Goal: Task Accomplishment & Management: Complete application form

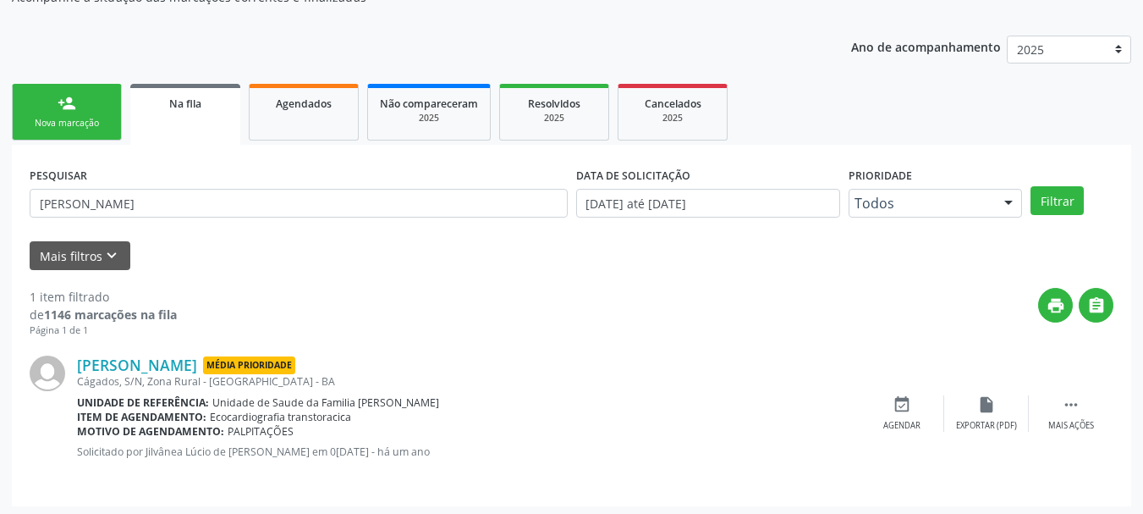
scroll to position [169, 0]
click at [96, 115] on link "person_add Nova marcação" at bounding box center [67, 112] width 110 height 57
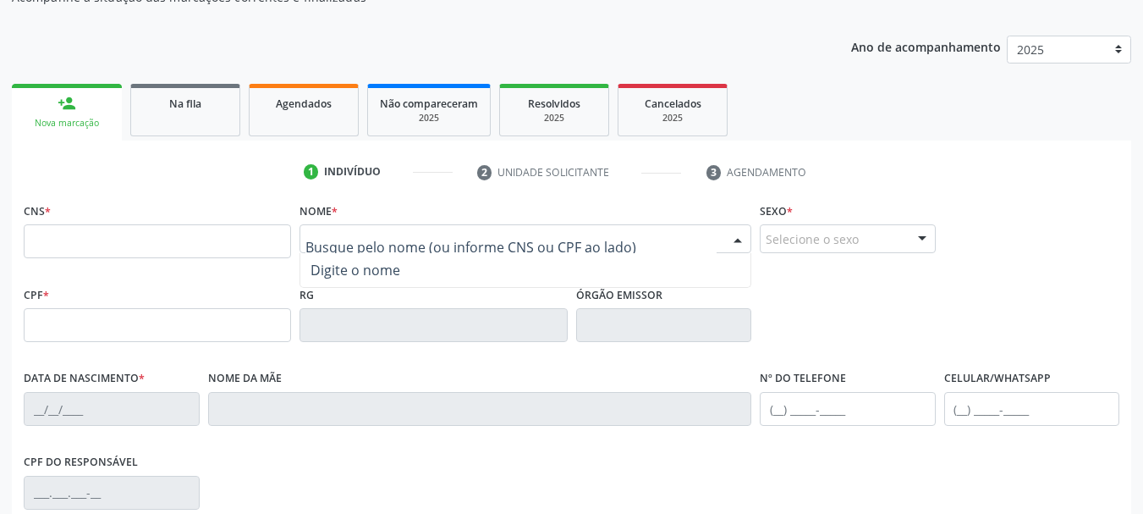
click at [360, 250] on input "text" at bounding box center [510, 247] width 411 height 34
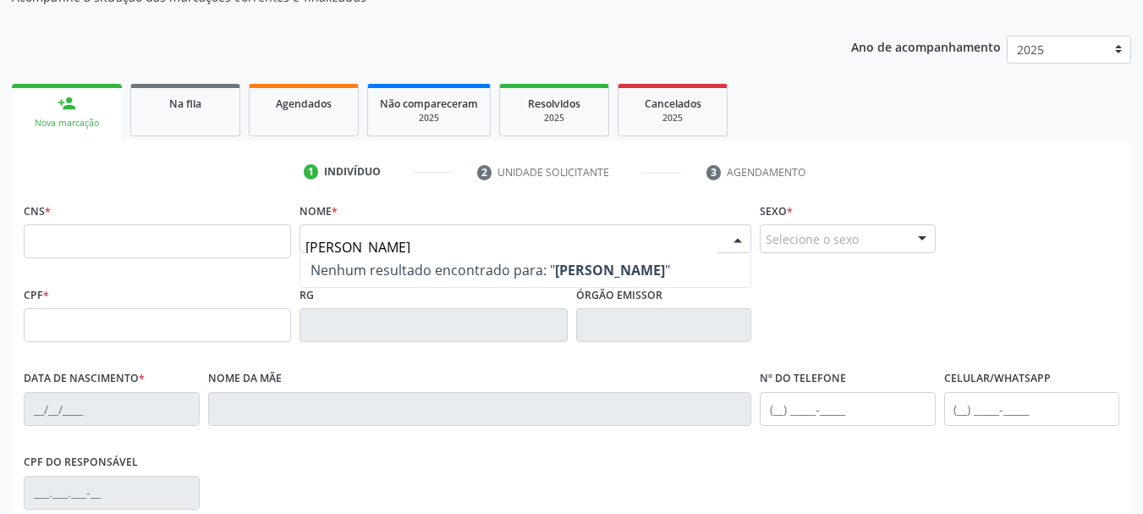
type input "[PERSON_NAME]"
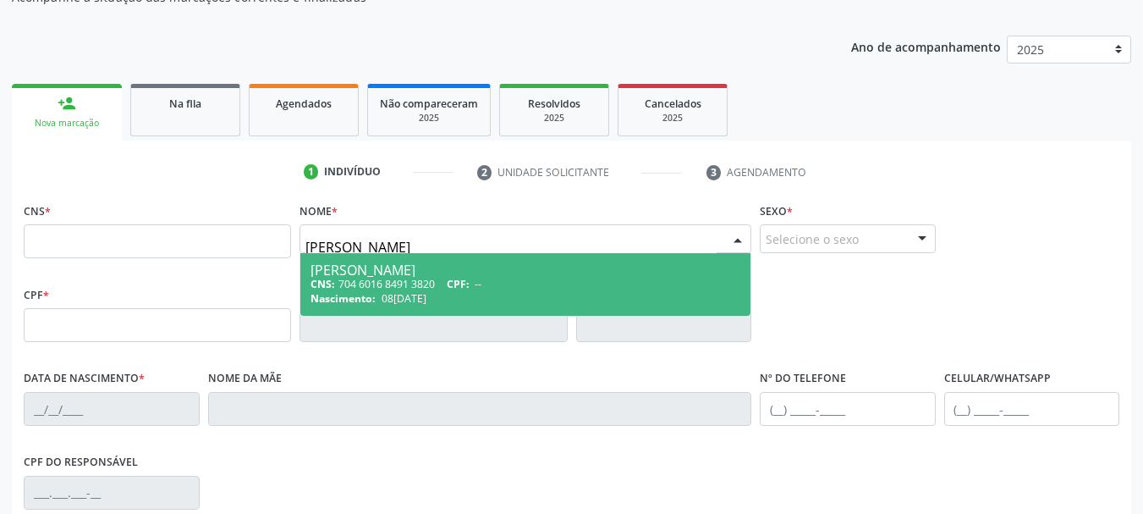
click at [403, 277] on div "CNS: 704 6016 8491 3820 CPF: --" at bounding box center [525, 284] width 430 height 14
type input "704 6016 8491 3820"
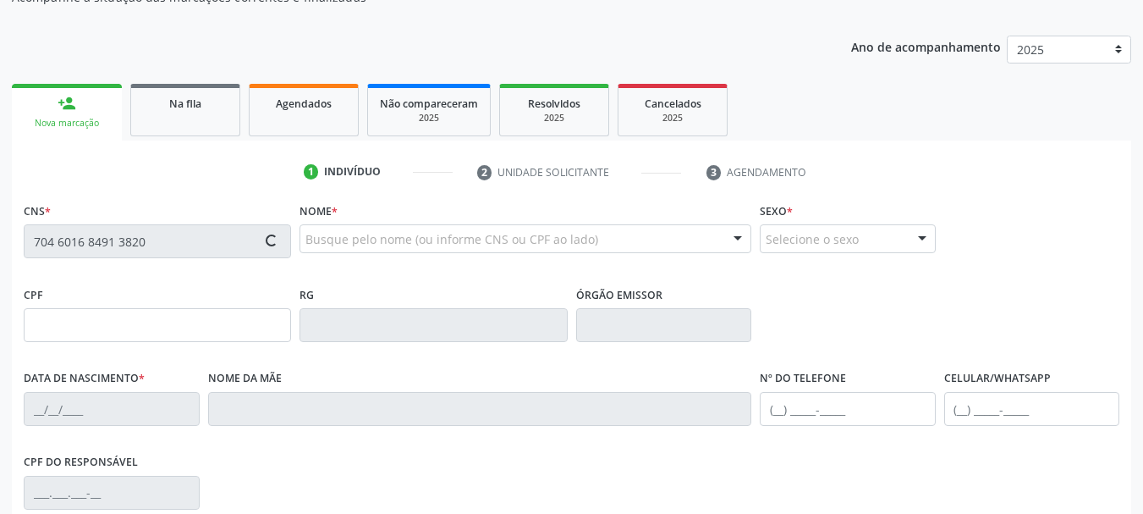
type input "1520922345"
type input "08[DATE]"
type input "Cleonice Oliveira Cerqueira"
type input "(74) 99943-6497"
type input "101"
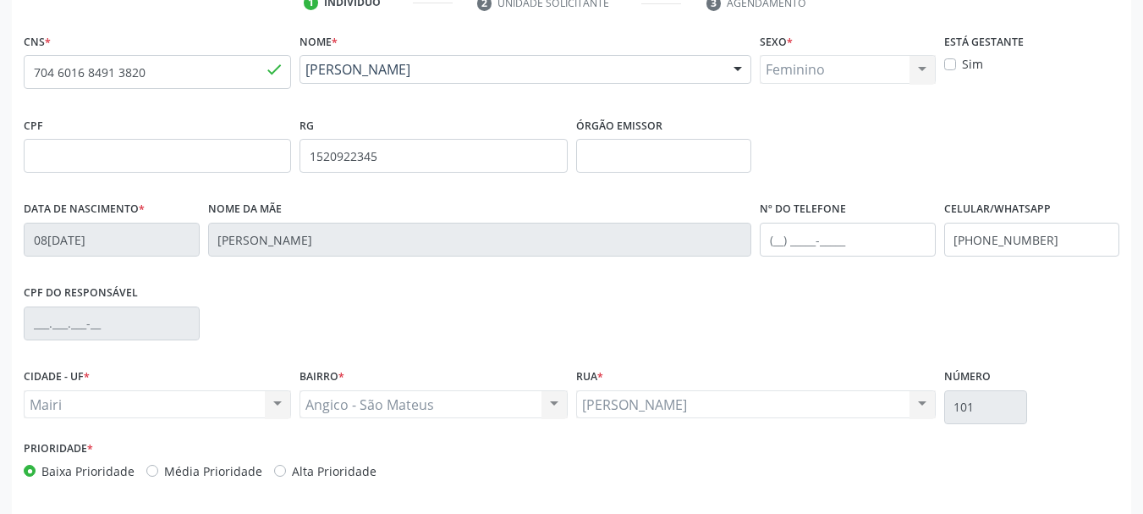
scroll to position [404, 0]
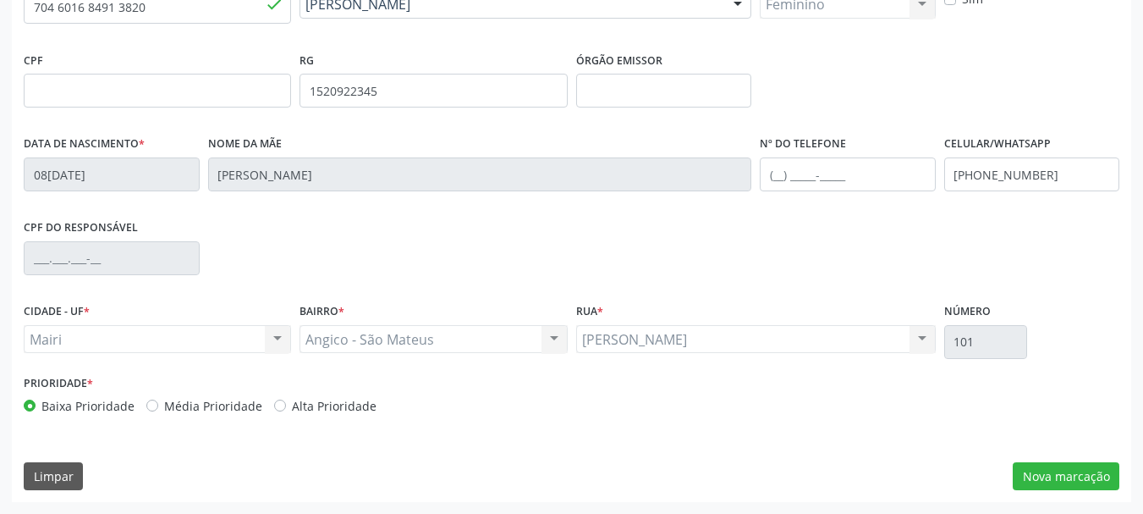
click at [164, 409] on label "Média Prioridade" at bounding box center [213, 406] width 98 height 18
click at [149, 409] on input "Média Prioridade" at bounding box center [152, 404] width 12 height 15
radio input "true"
click at [1075, 477] on button "Nova marcação" at bounding box center [1066, 476] width 107 height 29
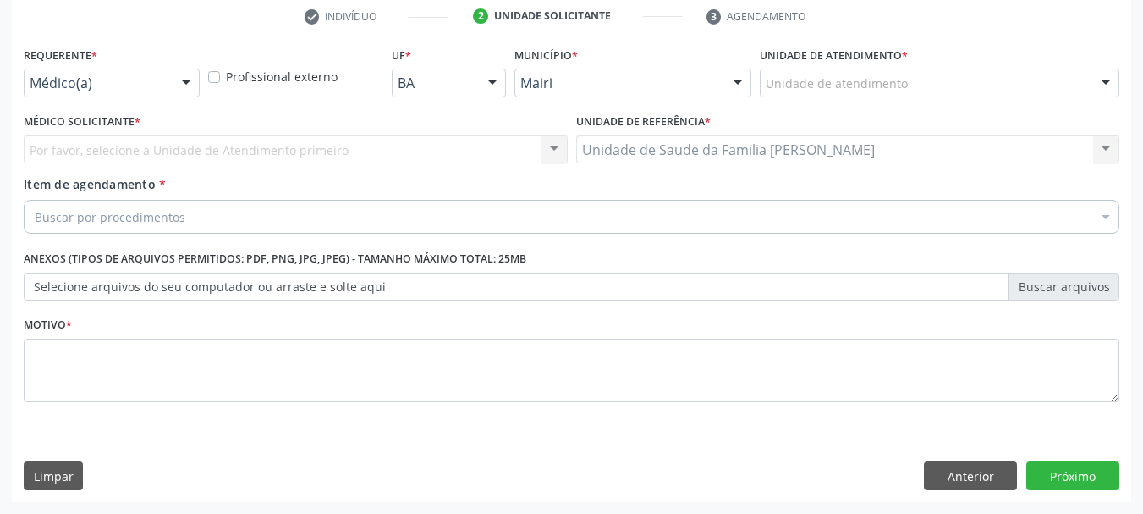
scroll to position [325, 0]
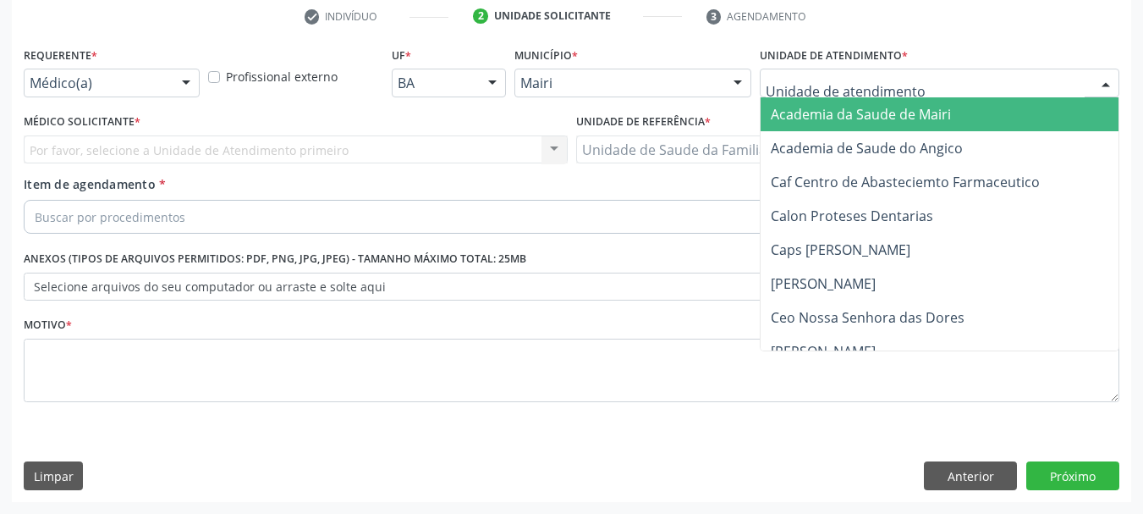
type input "J"
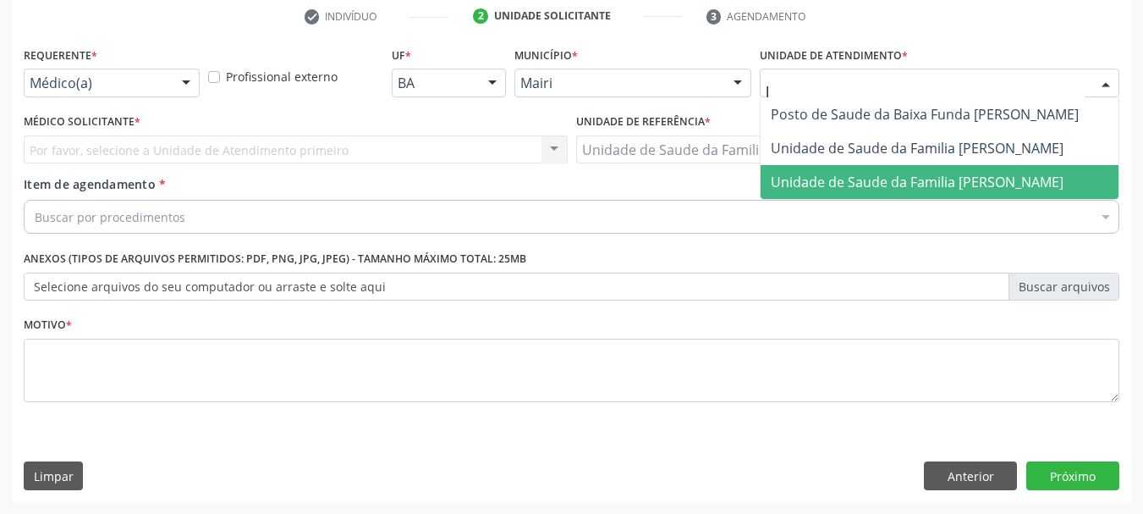
click at [796, 183] on span "Unidade de Saude da Familia [PERSON_NAME]" at bounding box center [917, 182] width 293 height 19
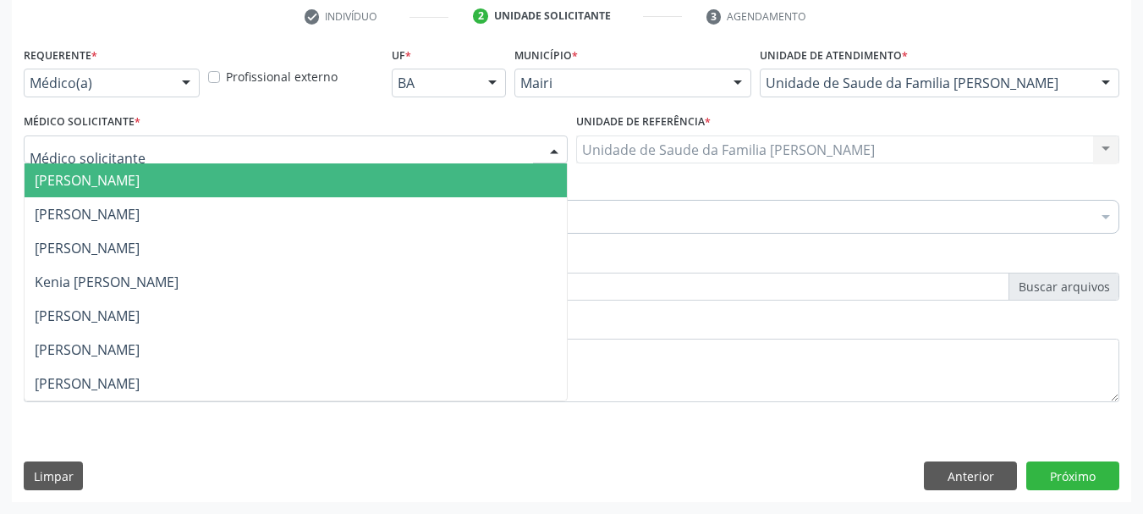
click at [555, 151] on div at bounding box center [553, 150] width 25 height 29
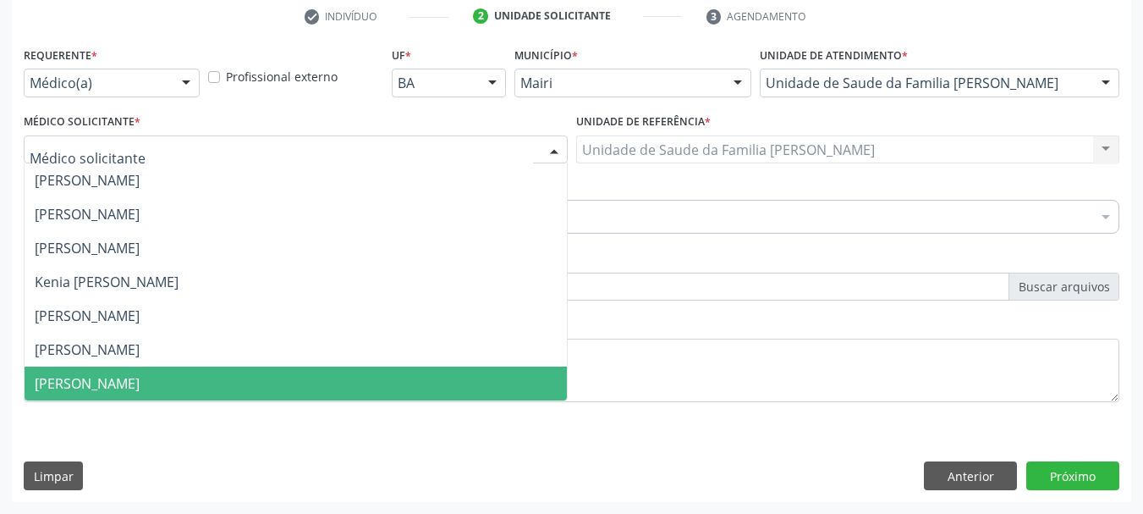
click at [50, 384] on span "[PERSON_NAME]" at bounding box center [87, 383] width 105 height 19
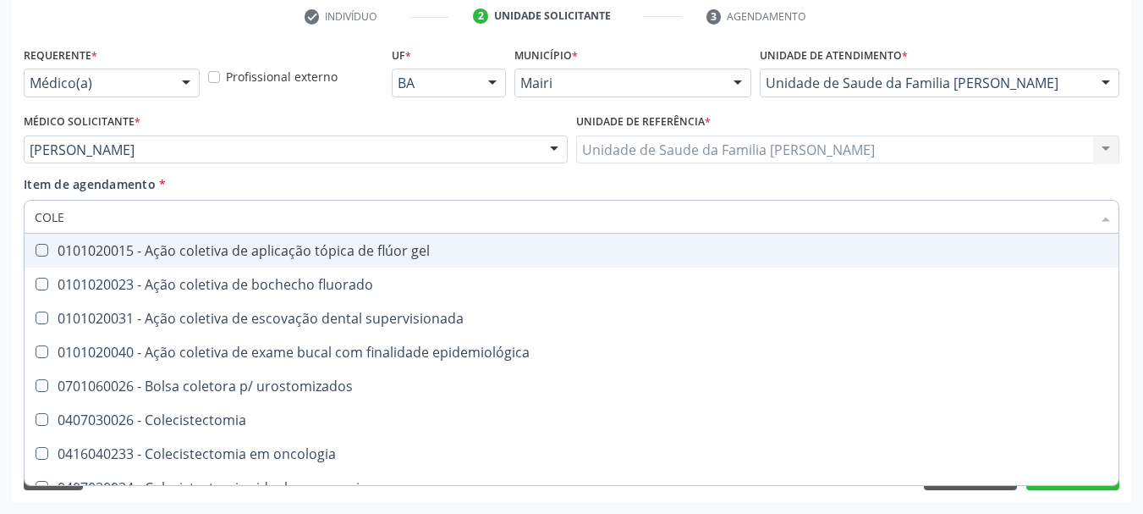
type input "COLES"
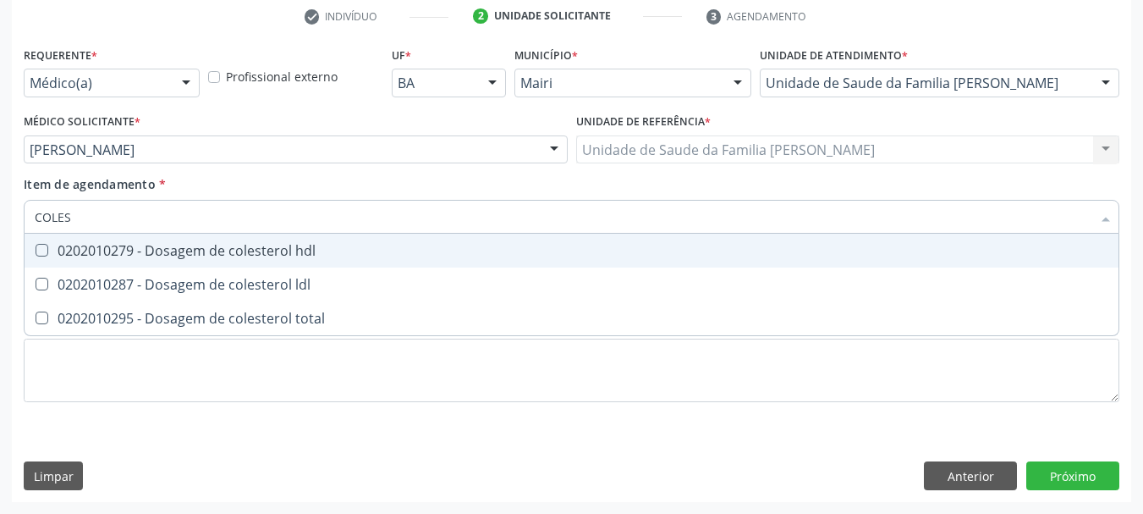
click at [163, 246] on div "0202010279 - Dosagem de colesterol hdl" at bounding box center [572, 251] width 1074 height 14
checkbox hdl "true"
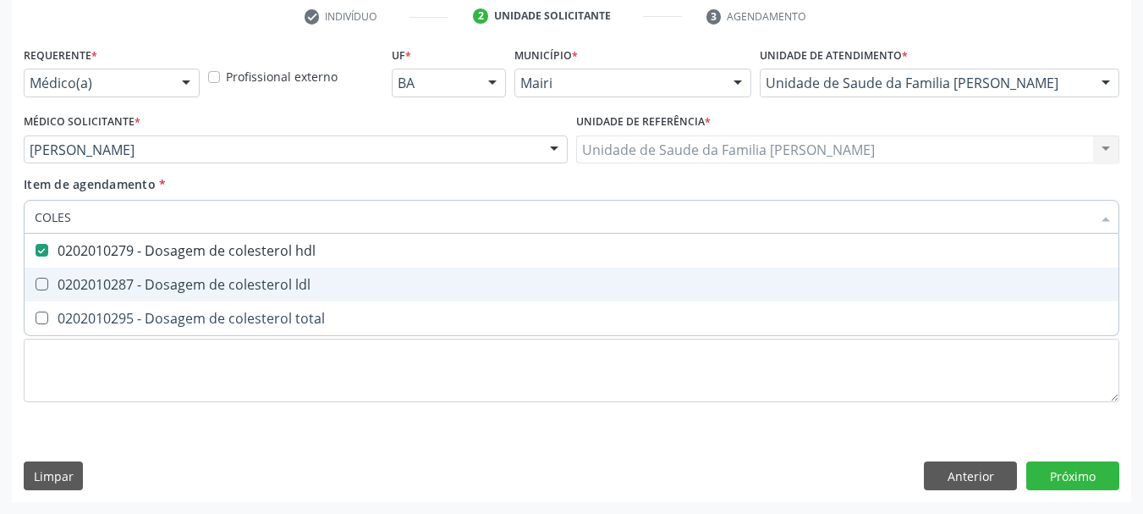
click at [175, 279] on div "0202010287 - Dosagem de colesterol ldl" at bounding box center [572, 284] width 1074 height 14
checkbox ldl "true"
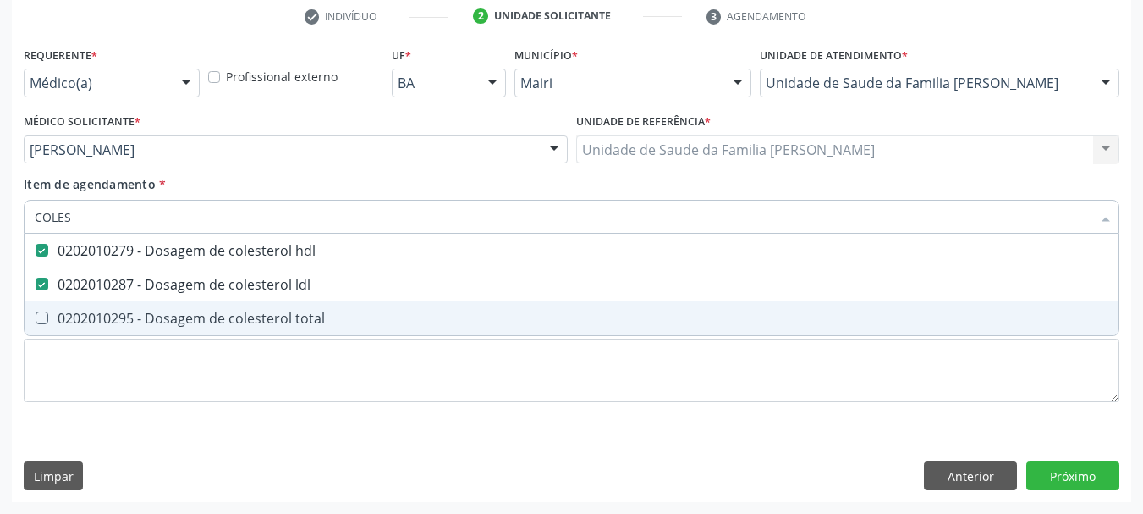
click at [160, 318] on div "0202010295 - Dosagem de colesterol total" at bounding box center [572, 318] width 1074 height 14
checkbox total "true"
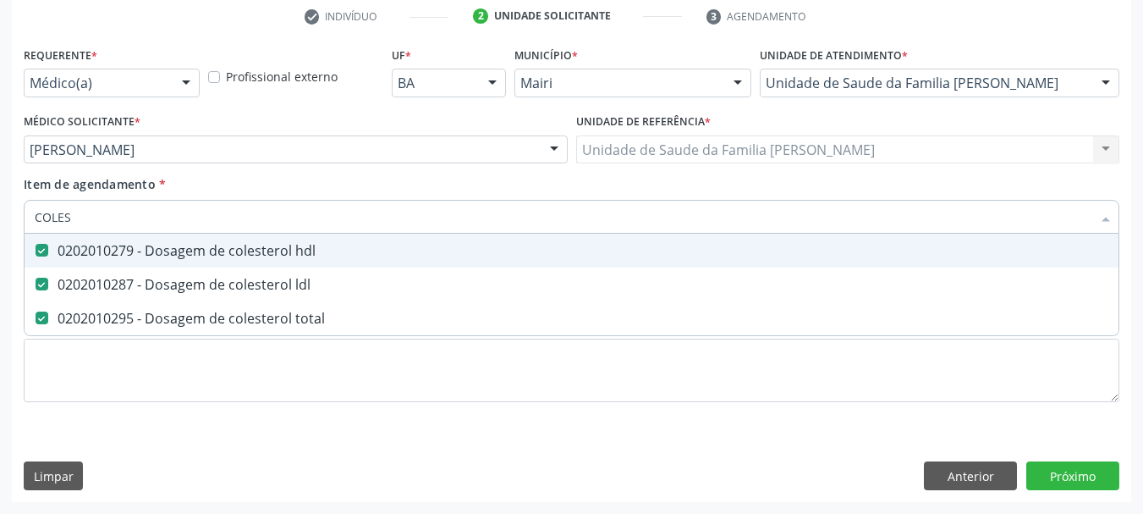
click at [103, 217] on input "COLES" at bounding box center [563, 217] width 1057 height 34
type input "C"
checkbox hdl "false"
checkbox ldl "false"
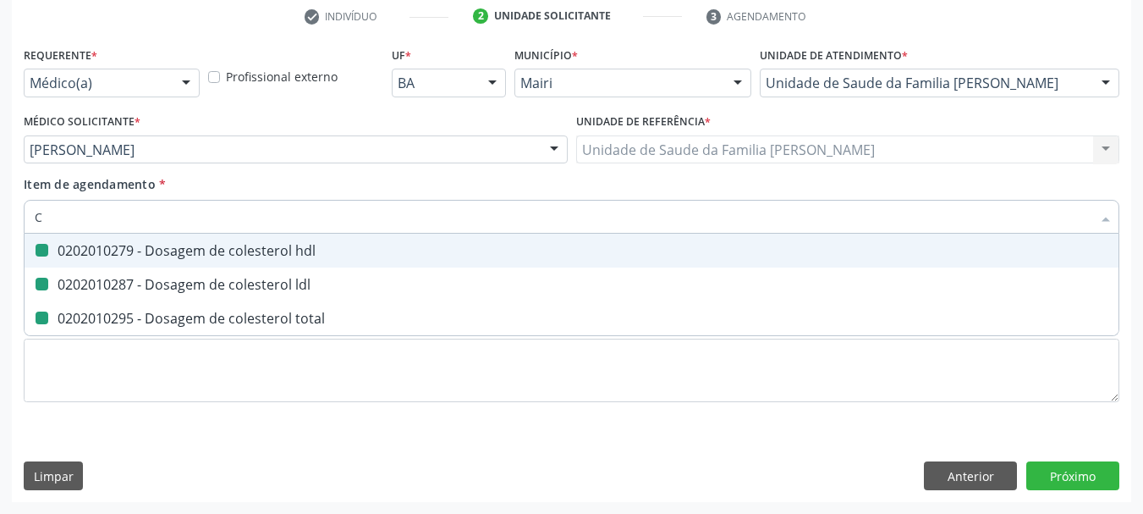
checkbox total "false"
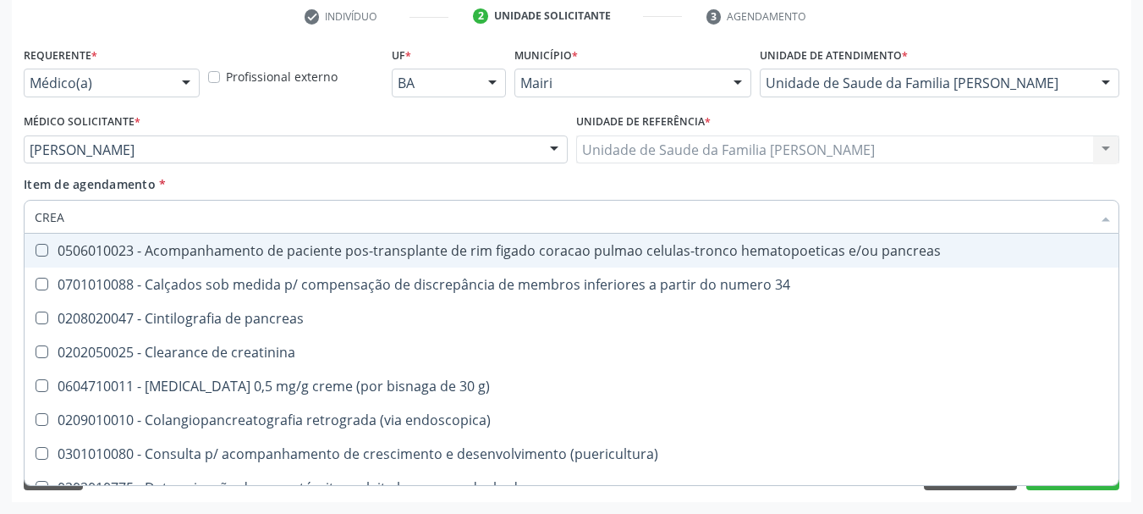
type input "CREAT"
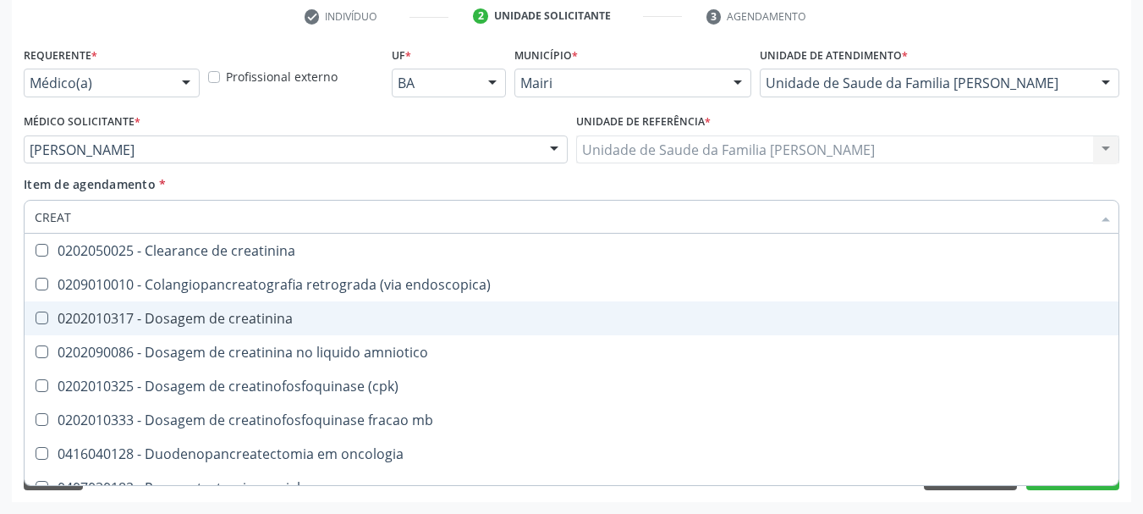
click at [141, 317] on div "0202010317 - Dosagem de creatinina" at bounding box center [572, 318] width 1074 height 14
checkbox creatinina "true"
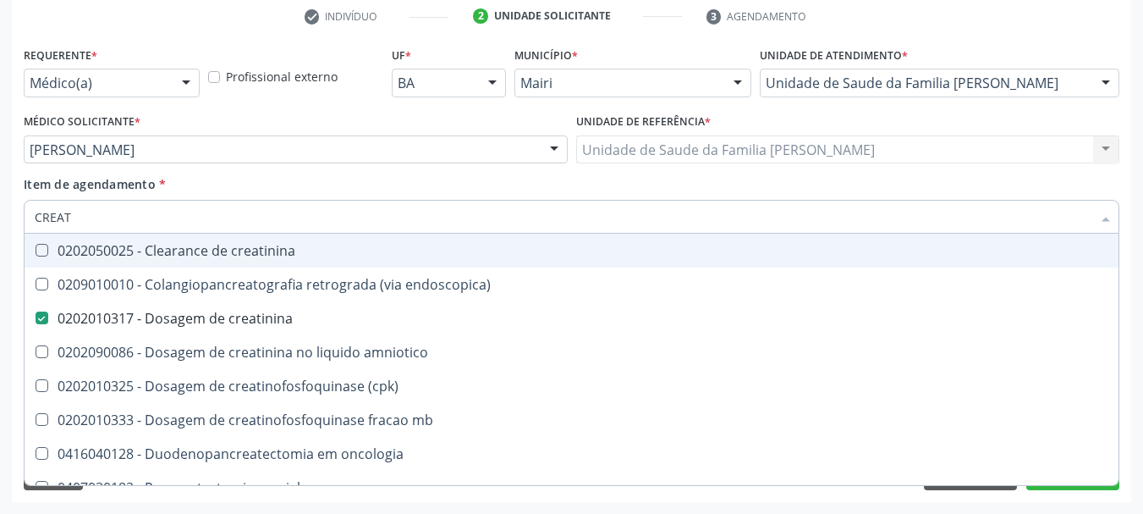
click at [92, 218] on input "CREAT" at bounding box center [563, 217] width 1057 height 34
type input "U"
checkbox creatinina "false"
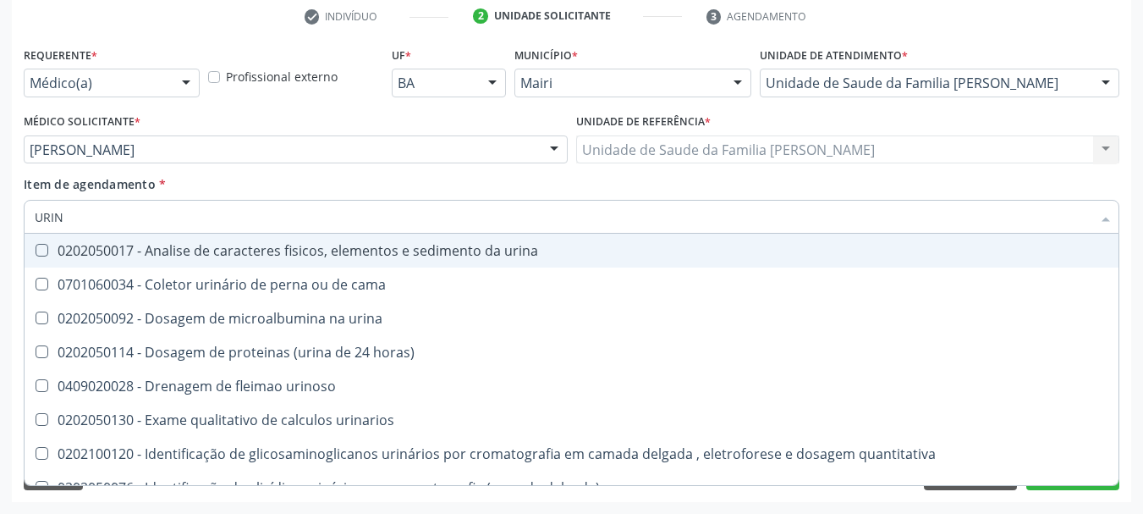
type input "URINA"
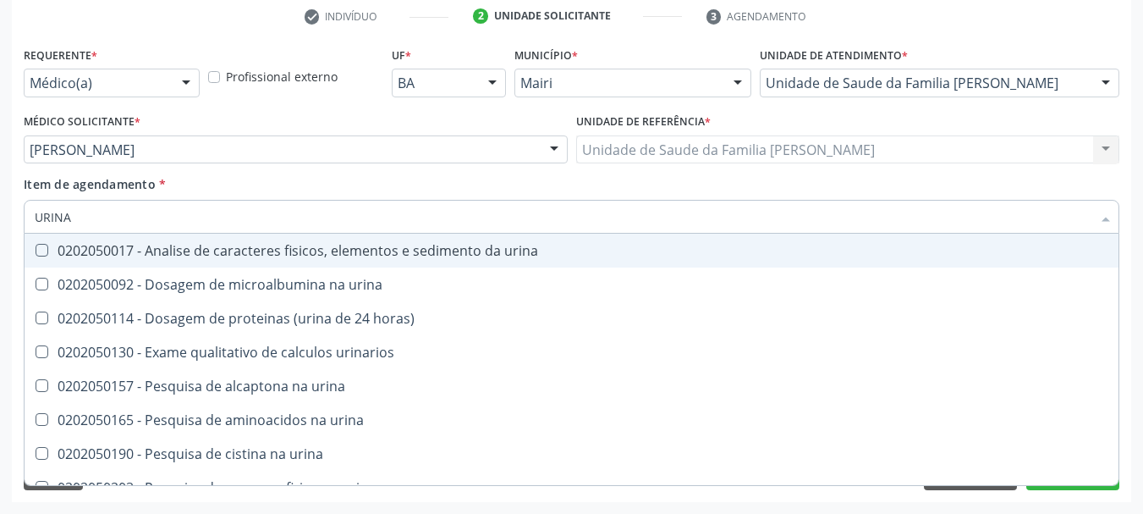
click at [159, 253] on div "0202050017 - Analise de caracteres fisicos, elementos e sedimento da urina" at bounding box center [572, 251] width 1074 height 14
checkbox urina "true"
type input "URINA"
click at [1134, 159] on div "Acompanhamento Acompanhe a situação das marcações correntes e finalizadas Relat…" at bounding box center [571, 140] width 1143 height 745
checkbox urina "true"
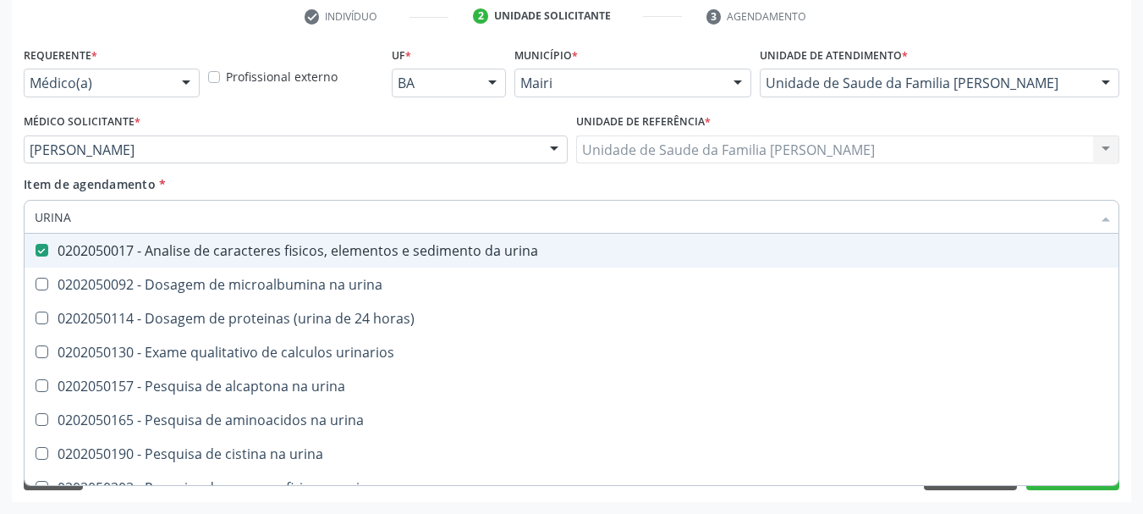
checkbox horas\) "true"
checkbox urinarios "true"
checkbox urina "true"
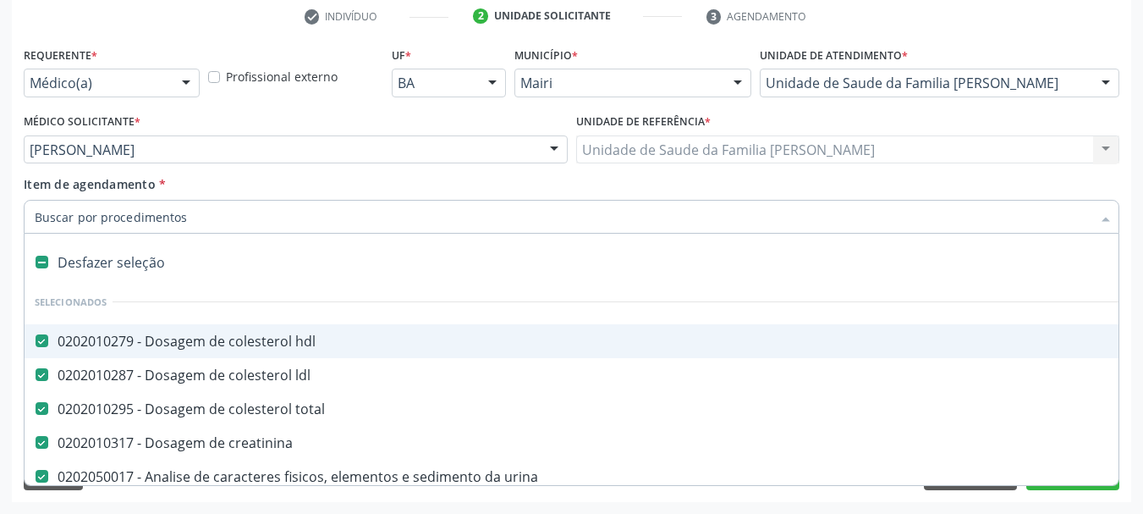
click at [97, 221] on input "Item de agendamento *" at bounding box center [563, 217] width 1057 height 34
type input "TR"
checkbox hdl "false"
checkbox ldl "false"
checkbox total "false"
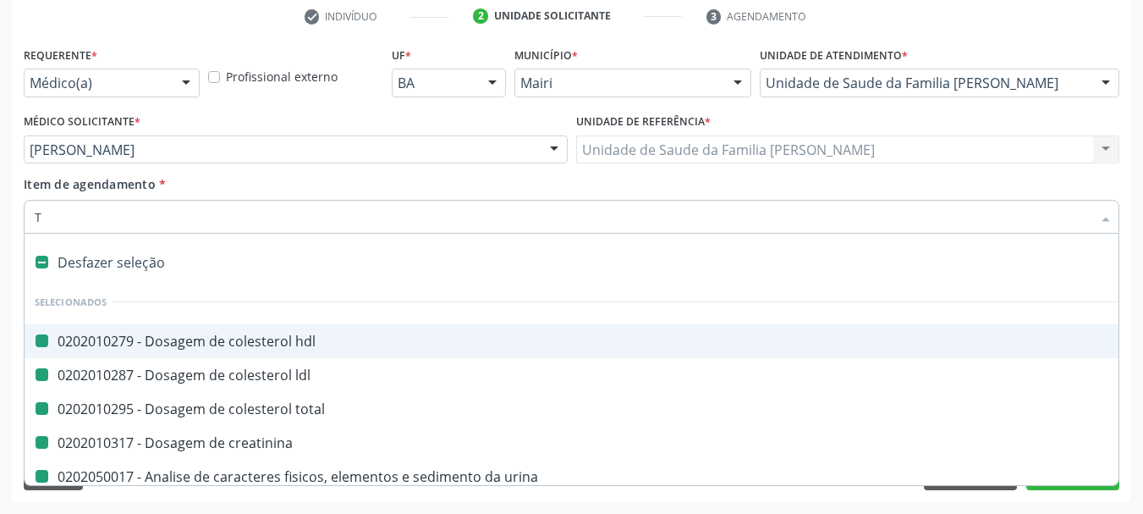
checkbox creatinina "false"
checkbox urina "false"
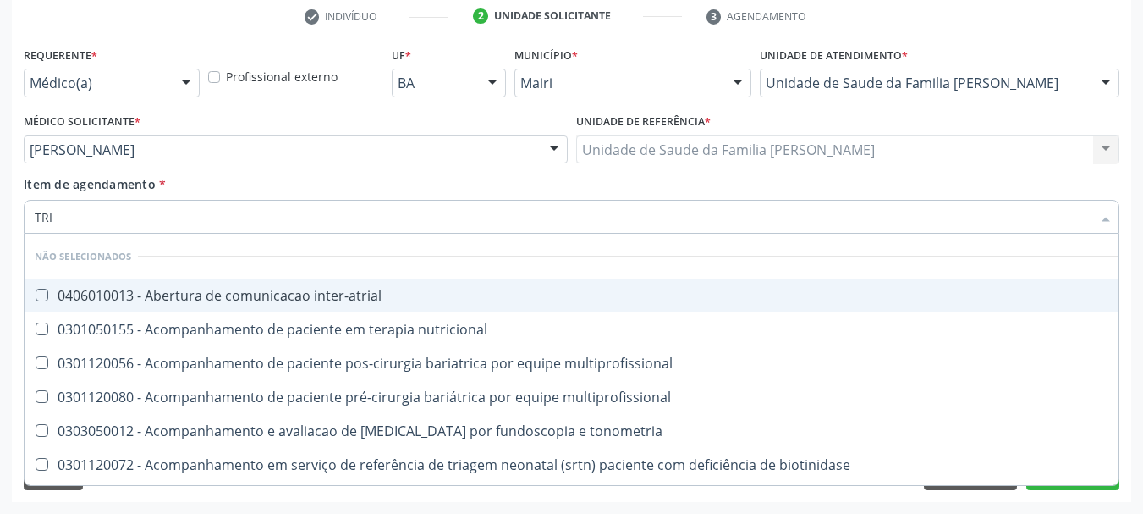
type input "TRIG"
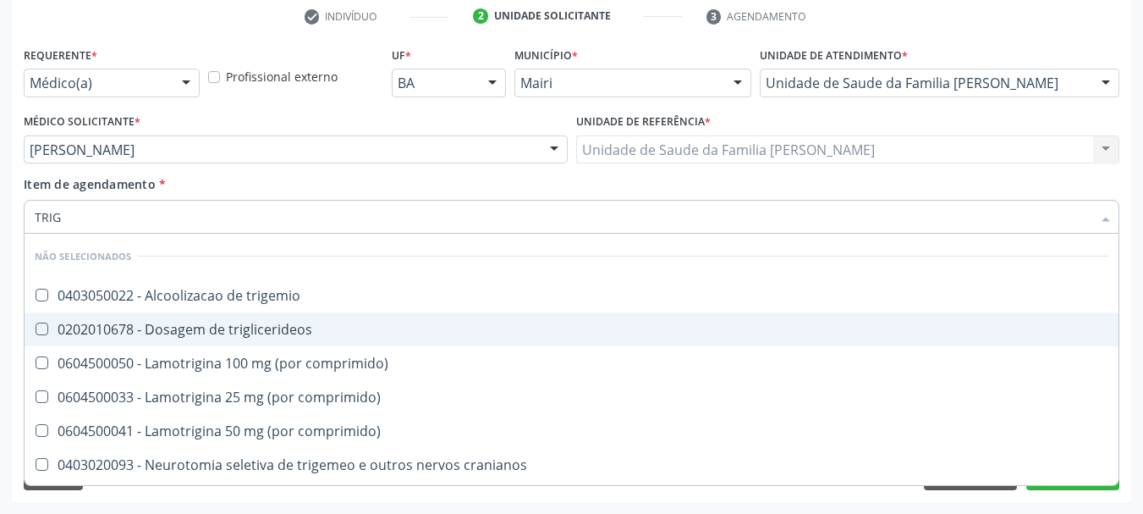
click at [220, 332] on div "0202010678 - Dosagem de triglicerideos" at bounding box center [572, 329] width 1074 height 14
checkbox triglicerideos "true"
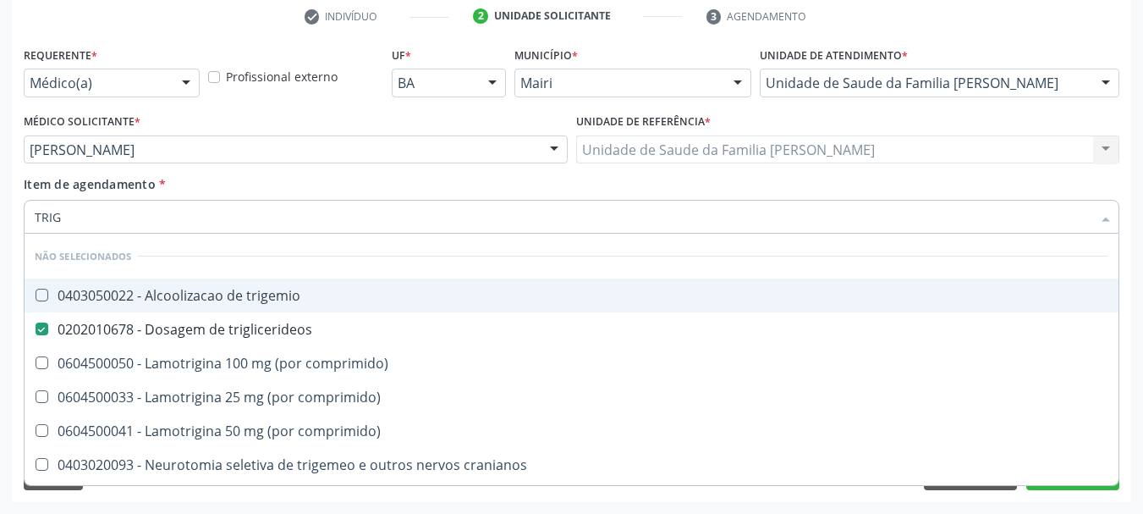
click at [107, 221] on input "TRIG" at bounding box center [563, 217] width 1057 height 34
type input "GL"
checkbox trigemio "false"
checkbox triglicerideos "false"
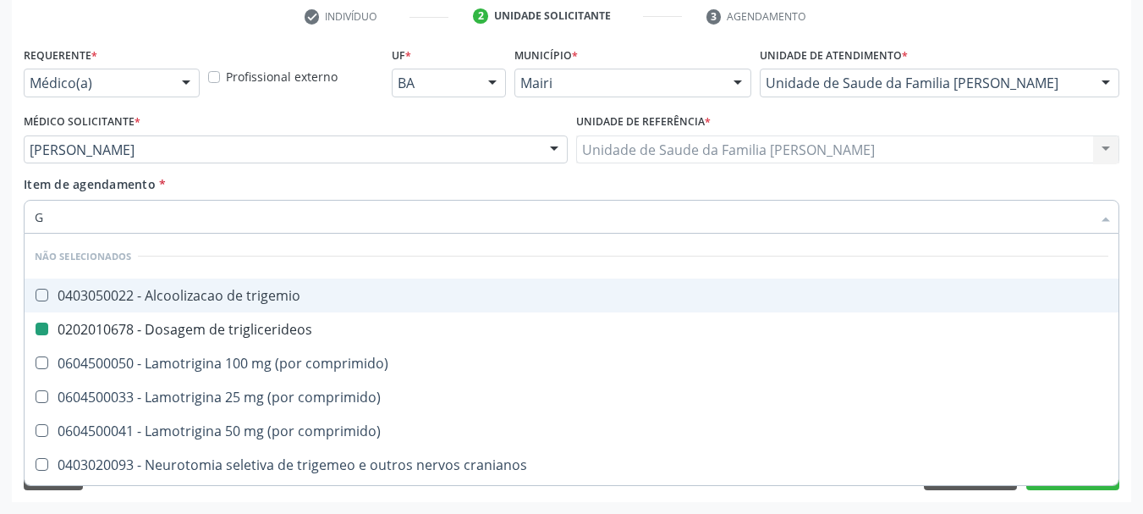
checkbox comprimido\) "false"
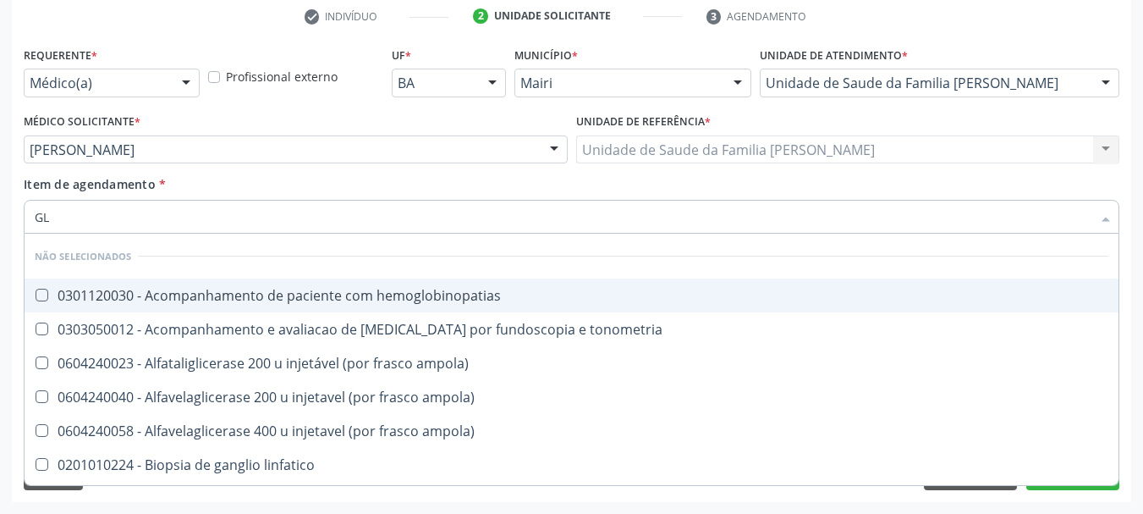
type input "GLI"
checkbox globular "true"
type input "GLIC"
checkbox \(confirmatorio\) "true"
checkbox globular "false"
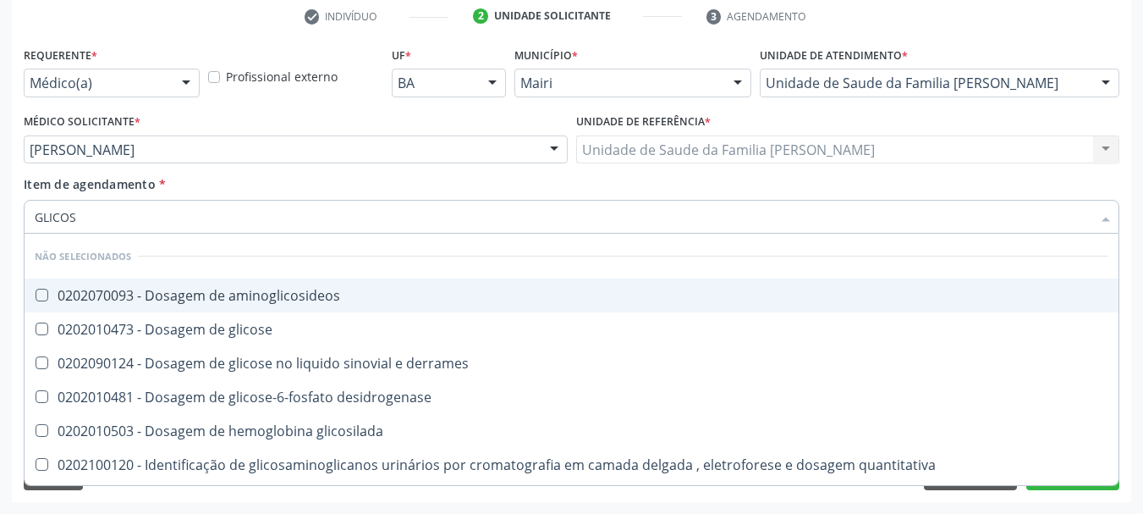
type input "GLICOSE"
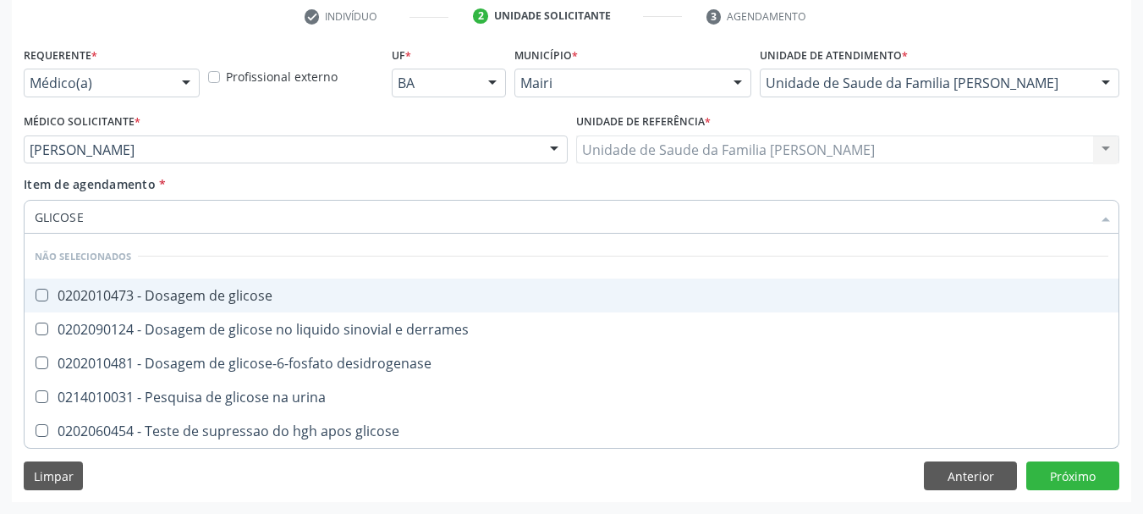
click at [183, 296] on div "0202010473 - Dosagem de glicose" at bounding box center [572, 295] width 1074 height 14
checkbox glicose "true"
click at [106, 219] on input "GLICOSE" at bounding box center [563, 217] width 1057 height 34
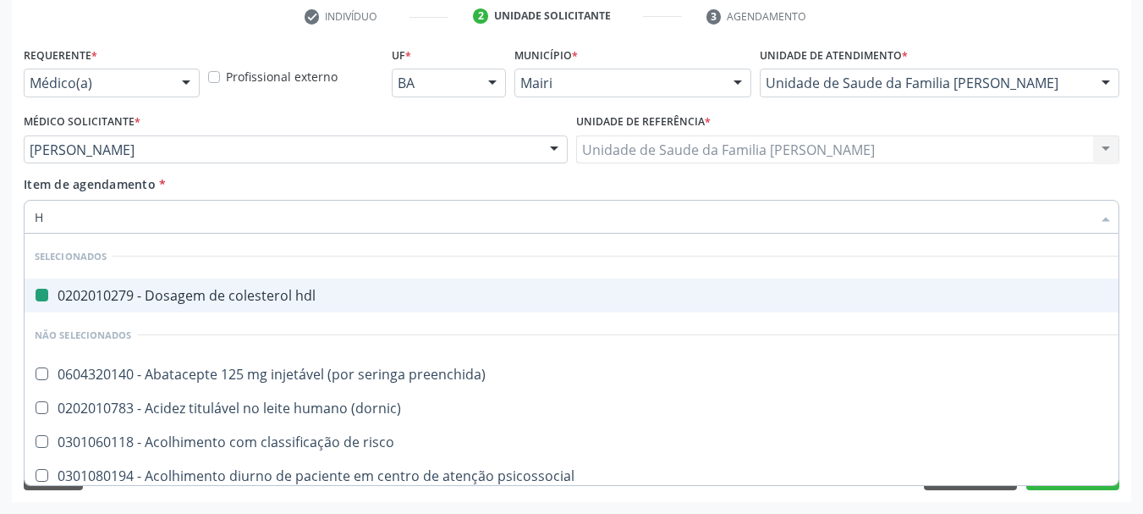
type input "HE"
checkbox hdl "false"
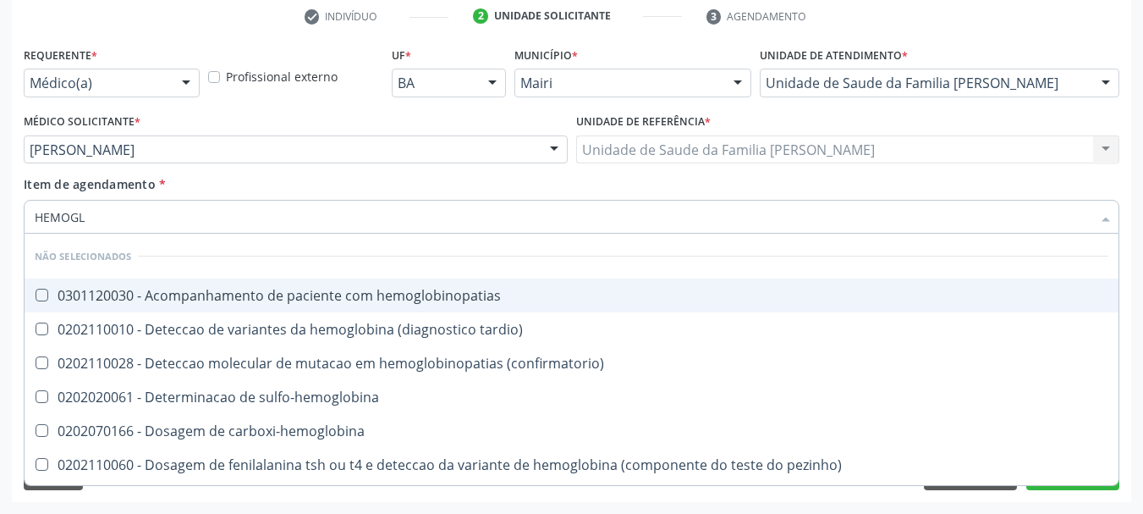
type input "HEMOGLO"
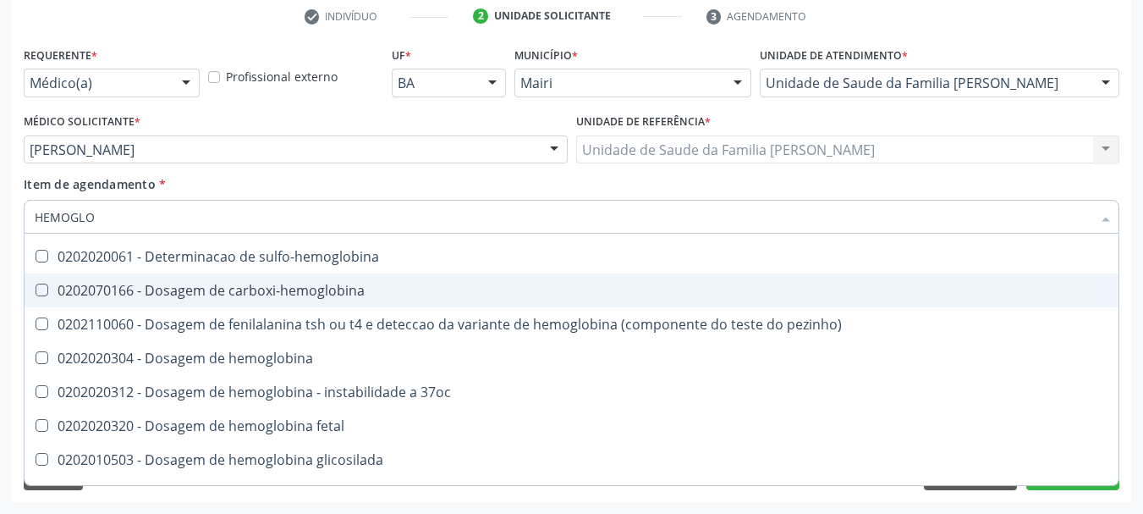
scroll to position [169, 0]
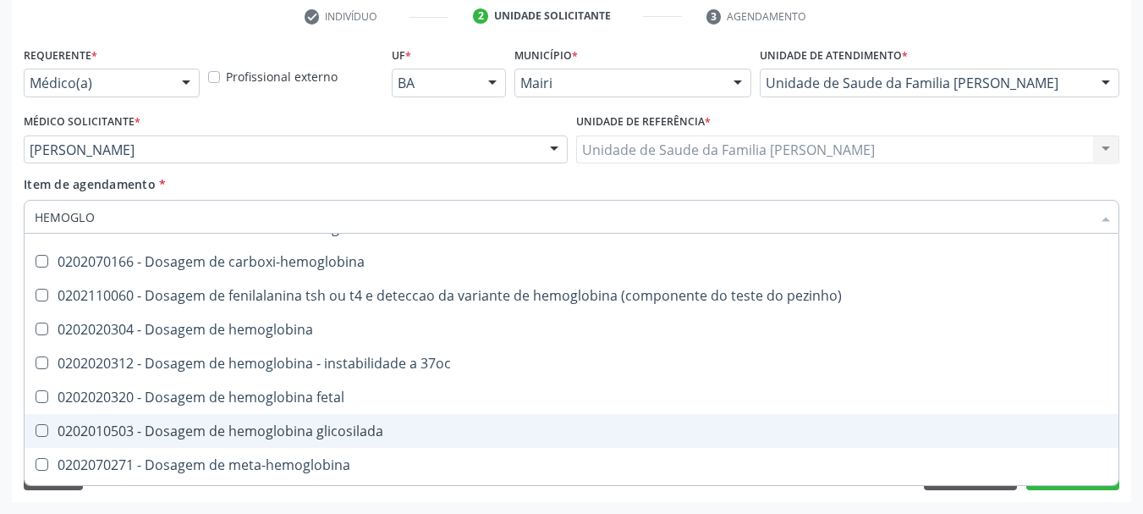
click at [382, 431] on div "0202010503 - Dosagem de hemoglobina glicosilada" at bounding box center [572, 431] width 1074 height 14
checkbox glicosilada "true"
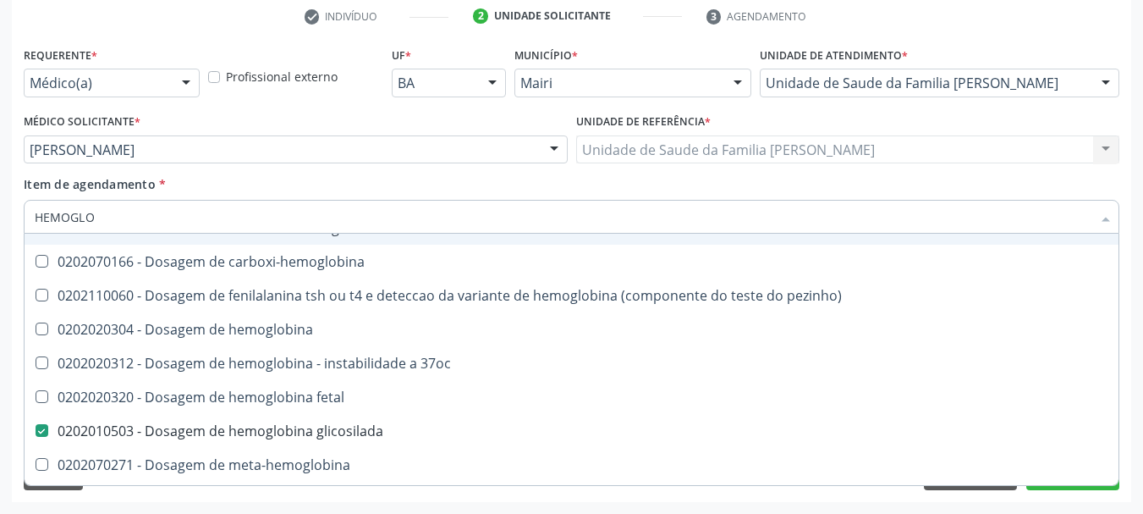
click at [96, 214] on input "HEMOGLO" at bounding box center [563, 217] width 1057 height 34
type input "H"
checkbox hemoglobinopatias "true"
checkbox glicosilada "false"
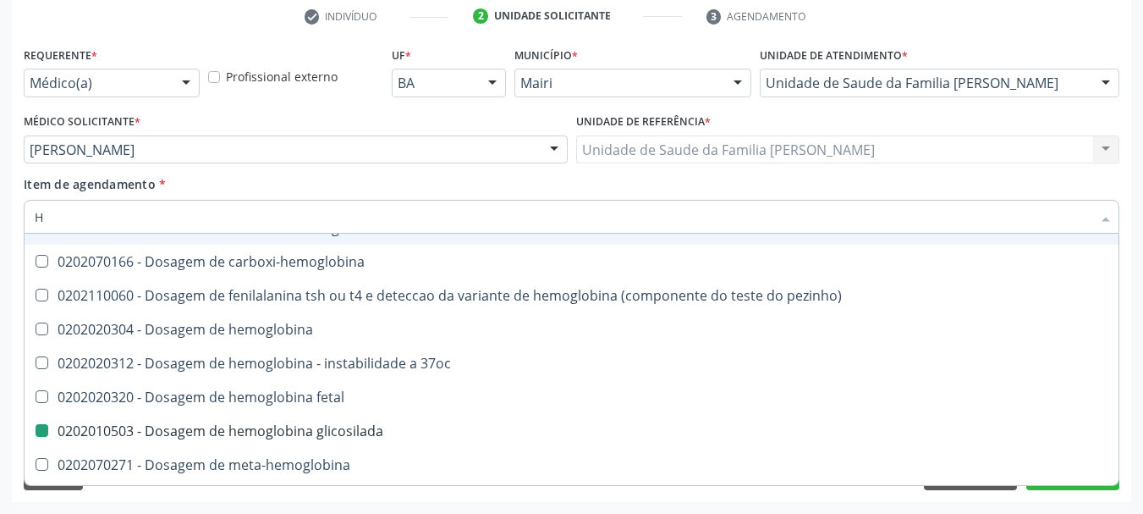
type input "HE"
checkbox hemoglobinopatias "false"
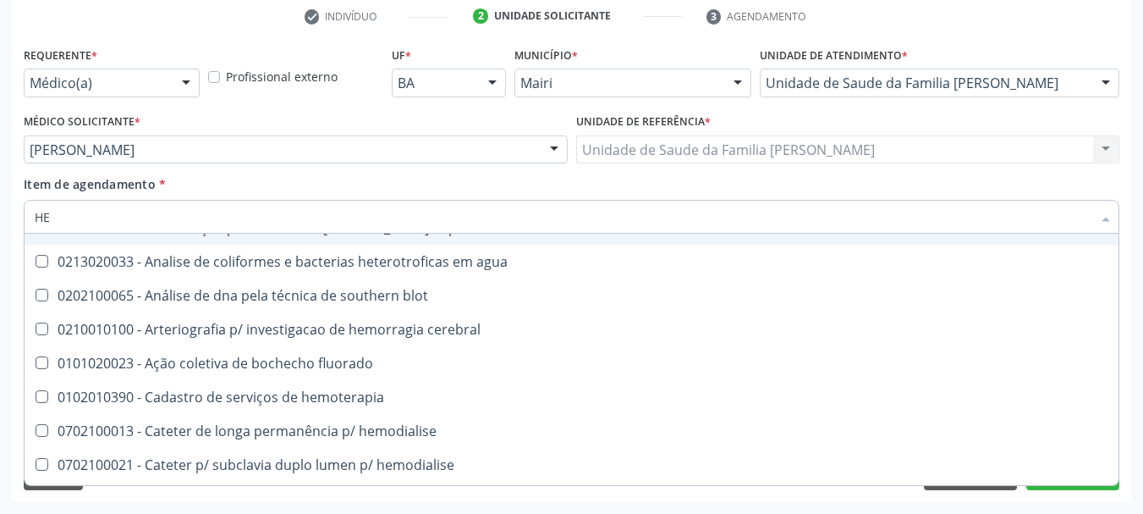
type input "HEM"
checkbox radiosotopos\) "true"
checkbox glicosilada "false"
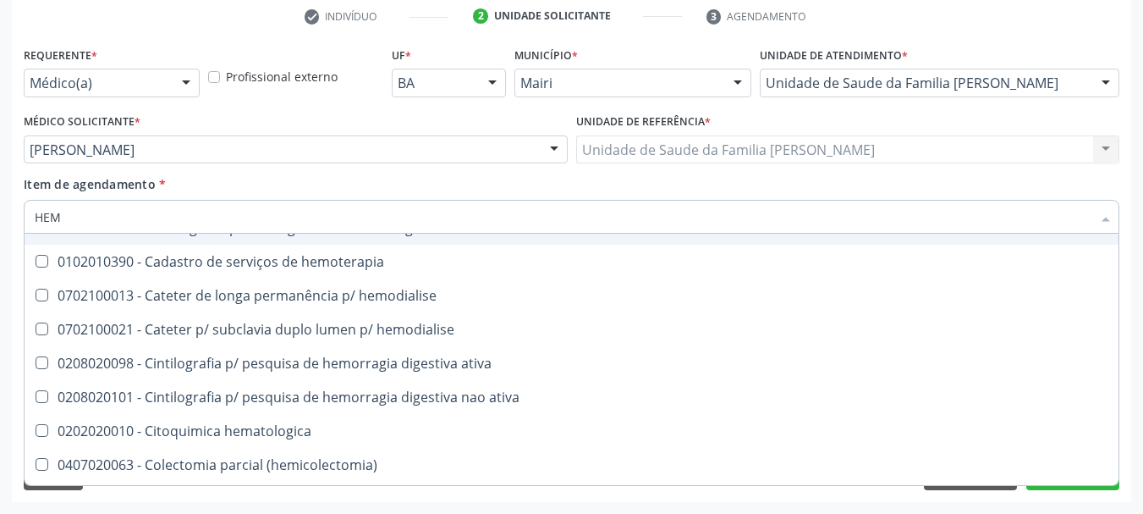
type input "HEMO"
checkbox fase "true"
checkbox glicosilada "false"
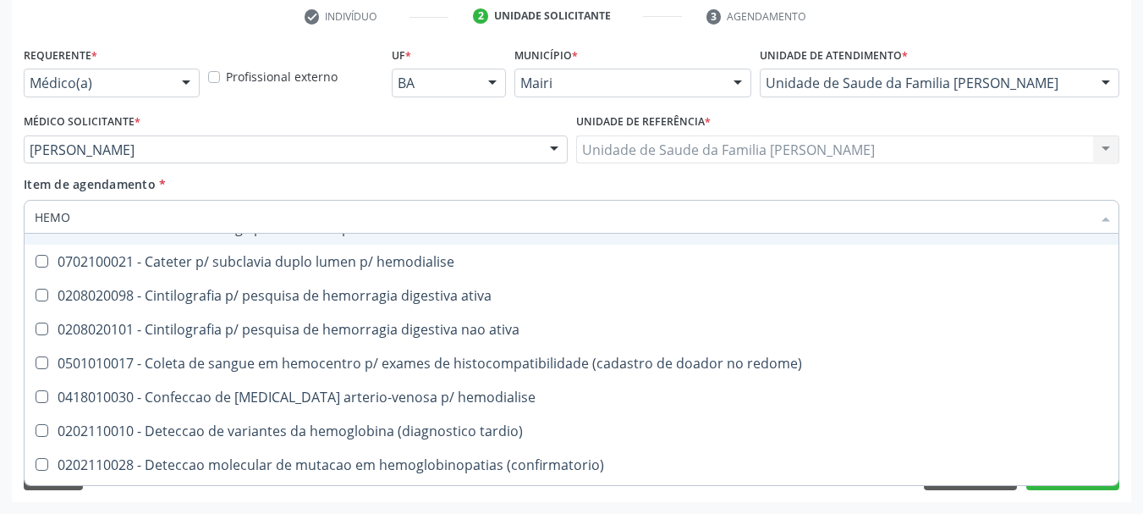
type input "HEMOG"
checkbox tardio\) "true"
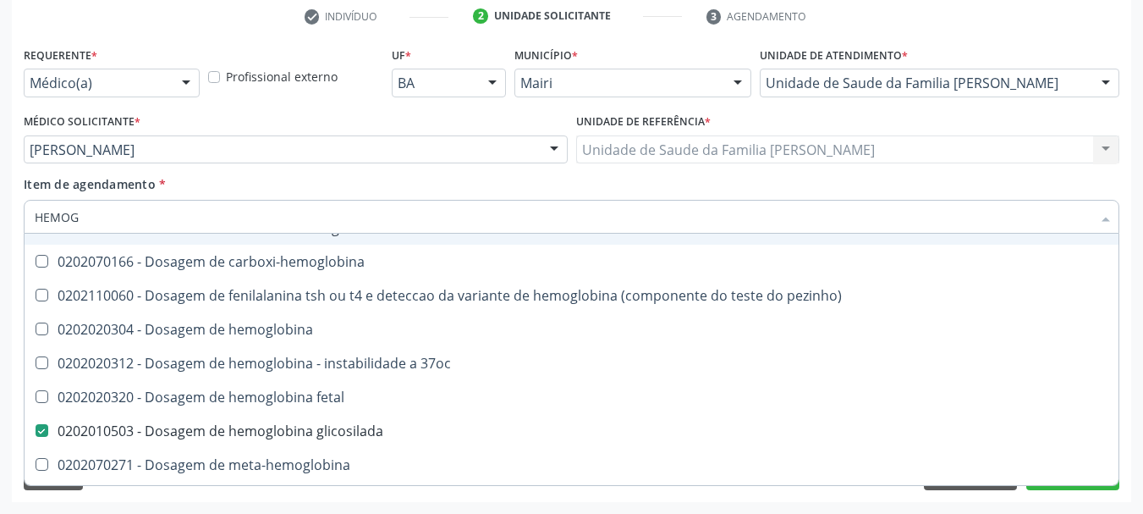
type input "HEMOGR"
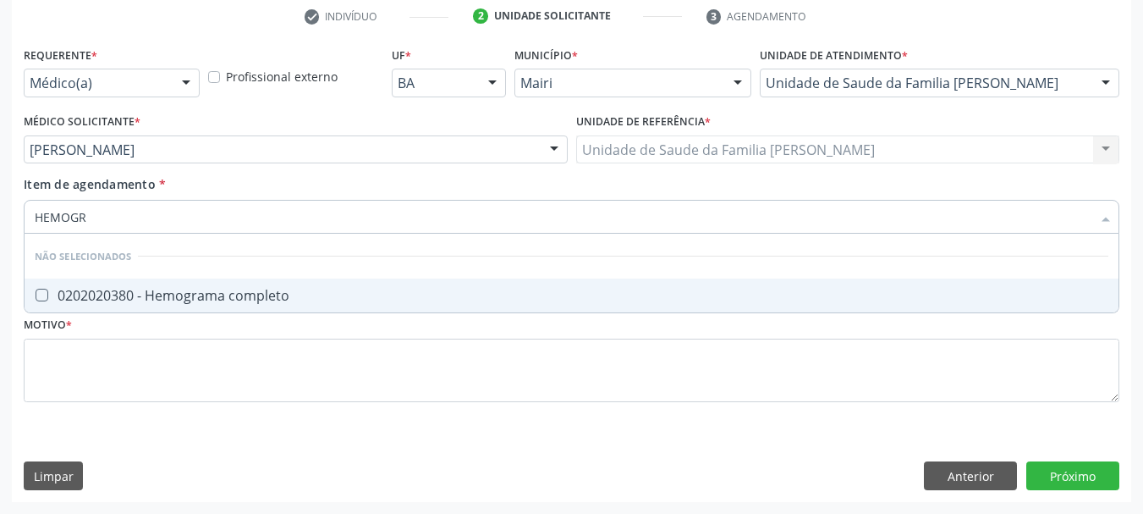
click at [91, 292] on div "0202020380 - Hemograma completo" at bounding box center [572, 295] width 1074 height 14
checkbox completo "true"
click at [96, 215] on input "HEMOGR" at bounding box center [563, 217] width 1057 height 34
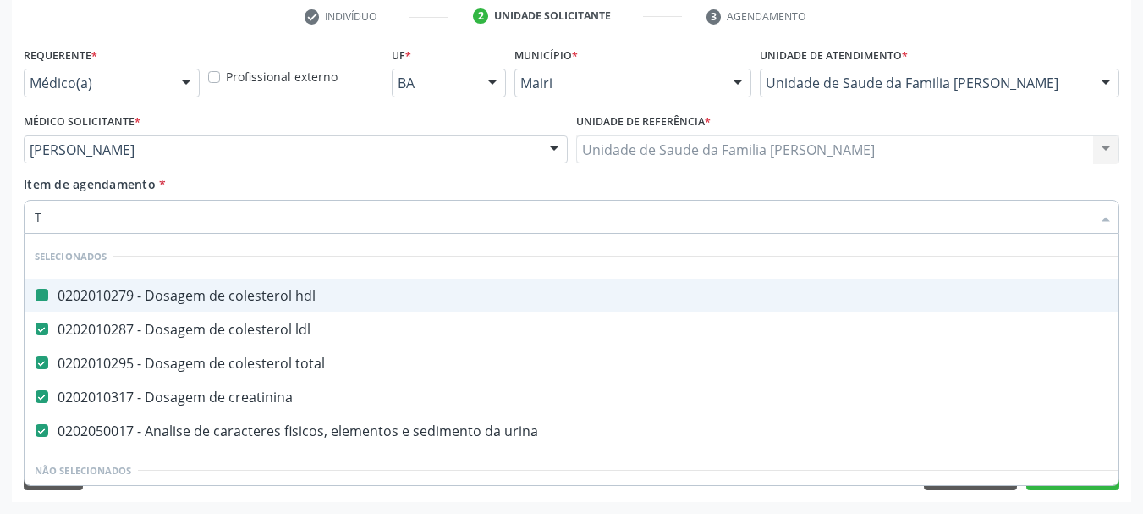
type input "TG"
checkbox hdl "false"
checkbox ldl "false"
checkbox total "false"
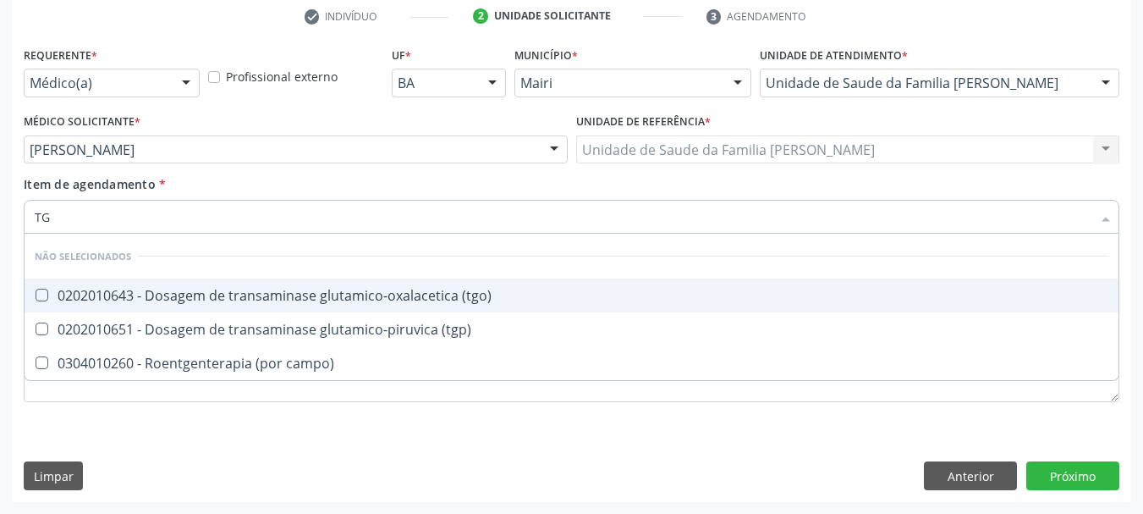
click at [158, 291] on div "0202010643 - Dosagem de transaminase glutamico-oxalacetica (tgo)" at bounding box center [572, 295] width 1074 height 14
checkbox \(tgo\) "true"
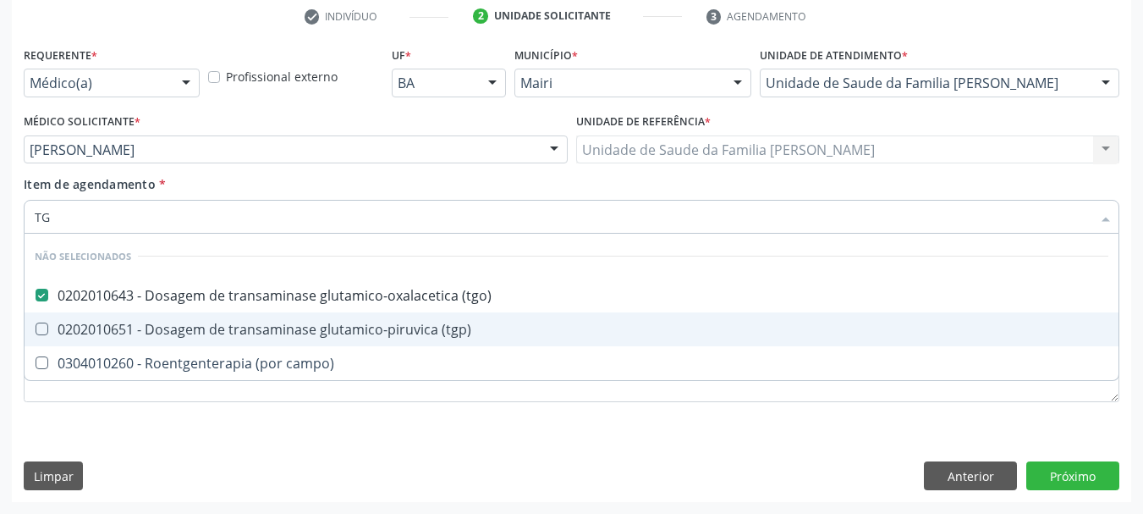
click at [162, 327] on div "0202010651 - Dosagem de transaminase glutamico-piruvica (tgp)" at bounding box center [572, 329] width 1074 height 14
checkbox \(tgp\) "true"
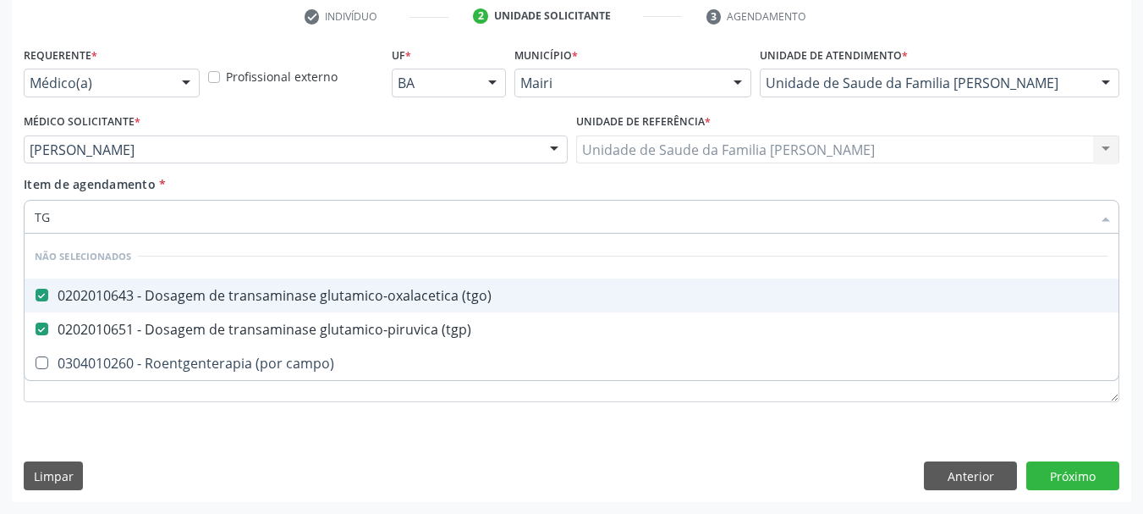
click at [119, 225] on input "TG" at bounding box center [563, 217] width 1057 height 34
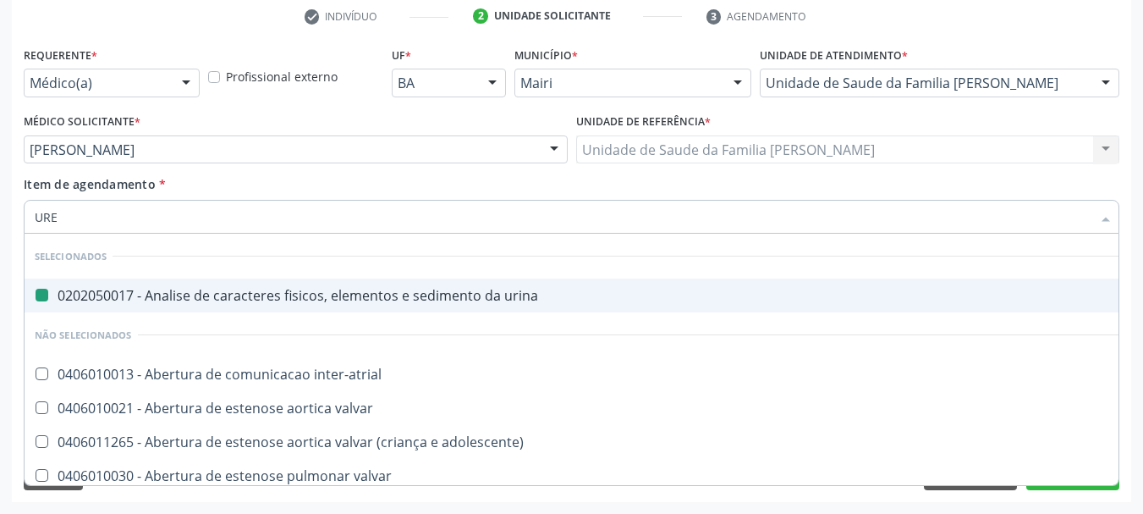
type input "UREI"
checkbox urina "false"
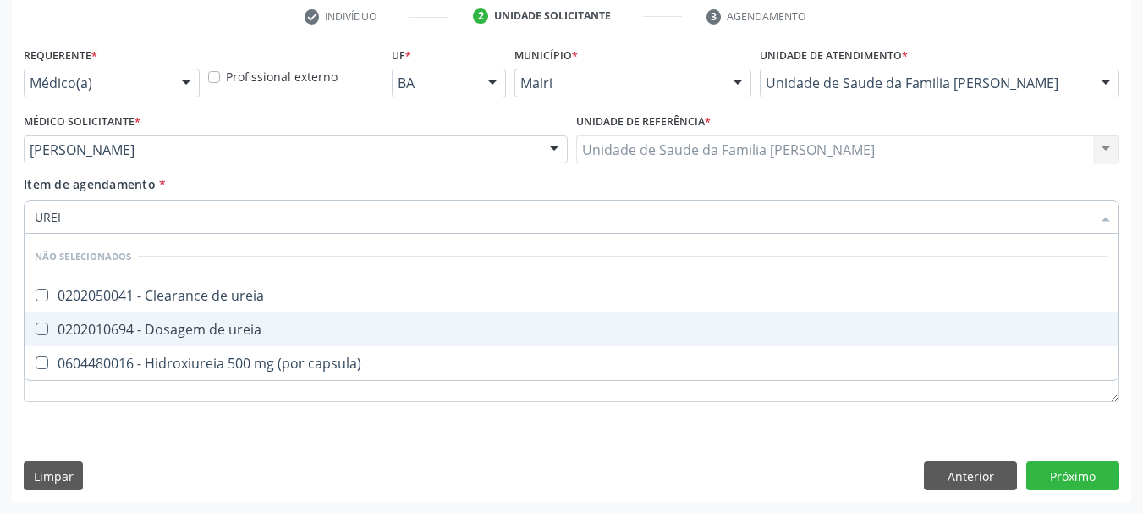
click at [149, 327] on div "0202010694 - Dosagem de ureia" at bounding box center [572, 329] width 1074 height 14
checkbox ureia "true"
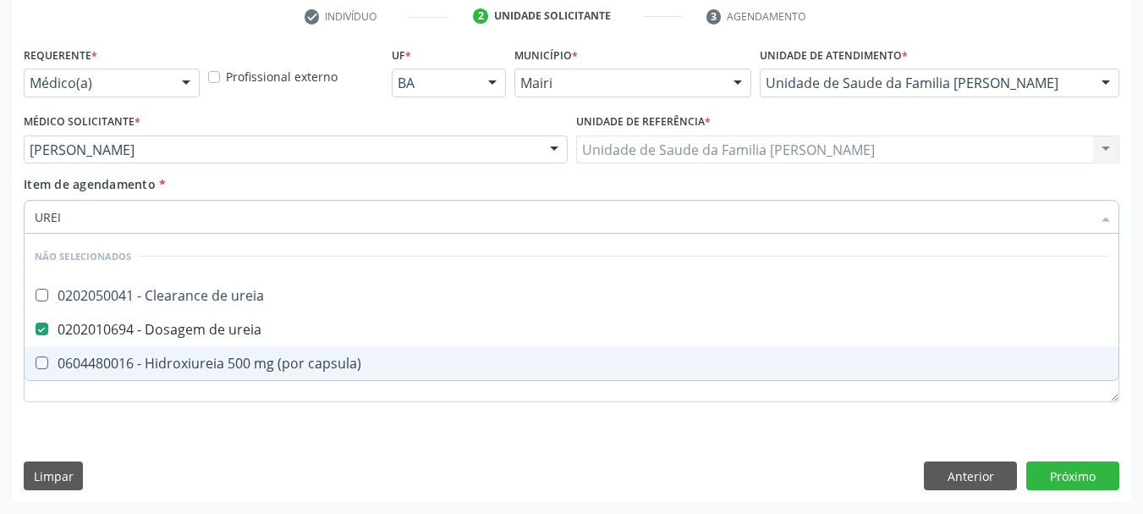
click at [135, 432] on div "Requerente * Médico(a) Médico(a) Enfermeiro(a) Paciente Nenhum resultado encont…" at bounding box center [571, 271] width 1119 height 459
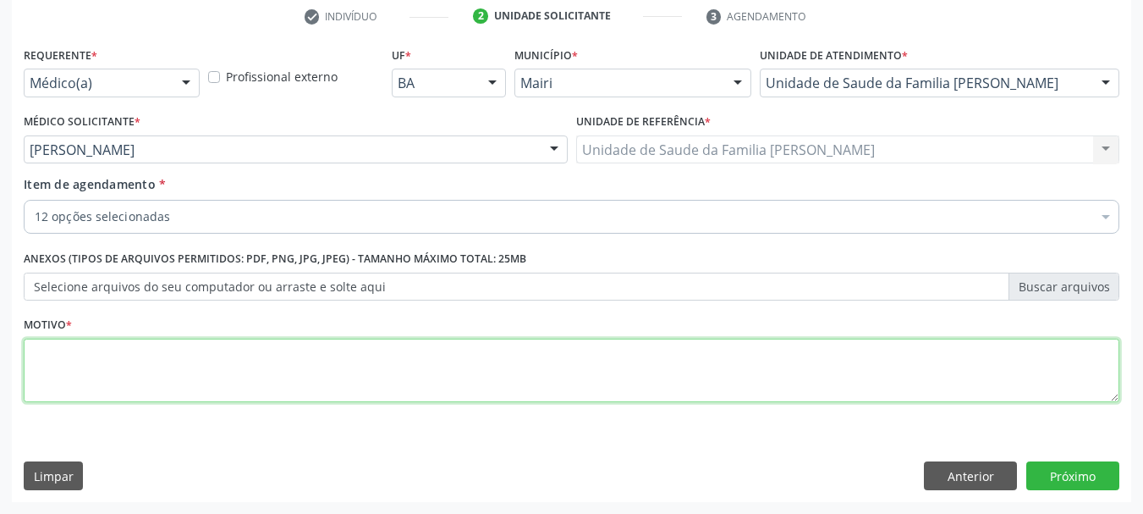
click at [120, 371] on textarea at bounding box center [572, 370] width 1096 height 64
type textarea "AVALIAÇAO DE RISCO CARDIOVASCULAR"
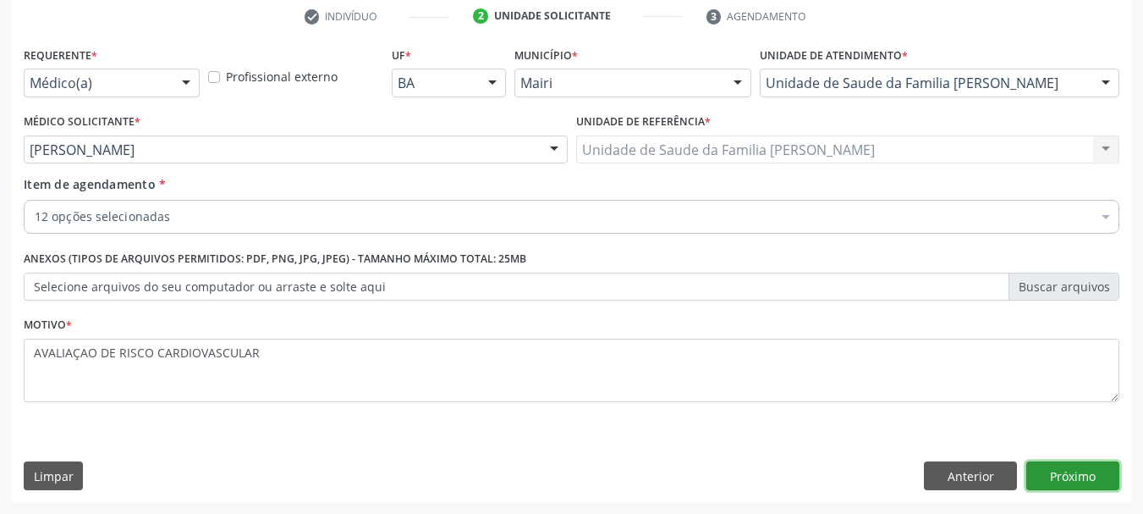
click at [1085, 474] on button "Próximo" at bounding box center [1072, 475] width 93 height 29
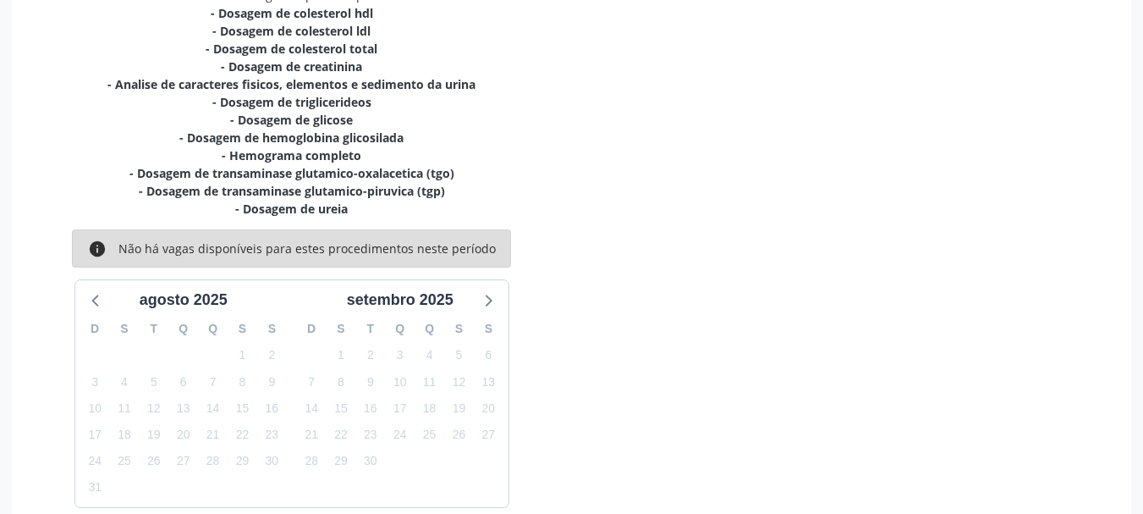
scroll to position [468, 0]
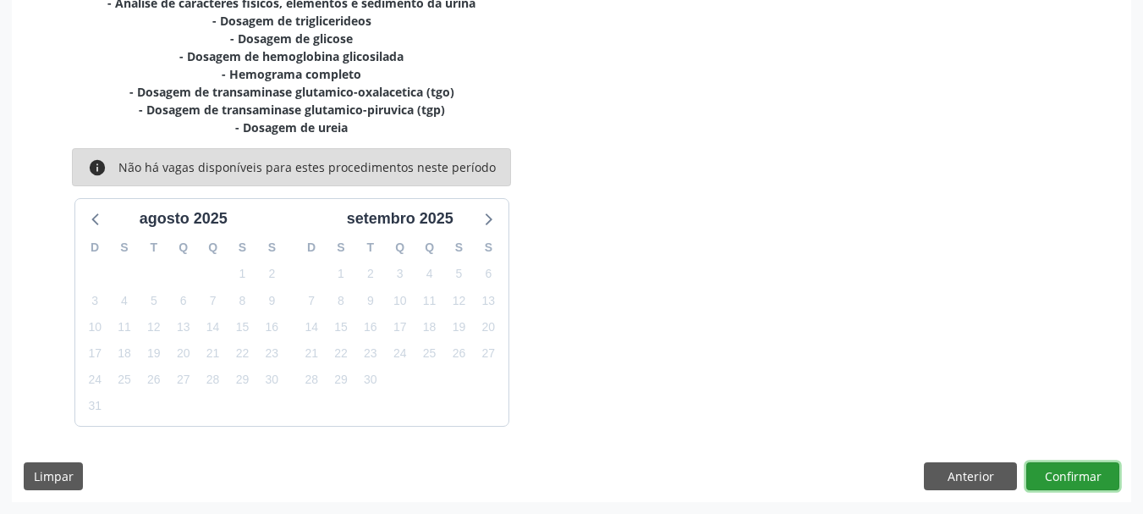
click at [1099, 475] on button "Confirmar" at bounding box center [1072, 476] width 93 height 29
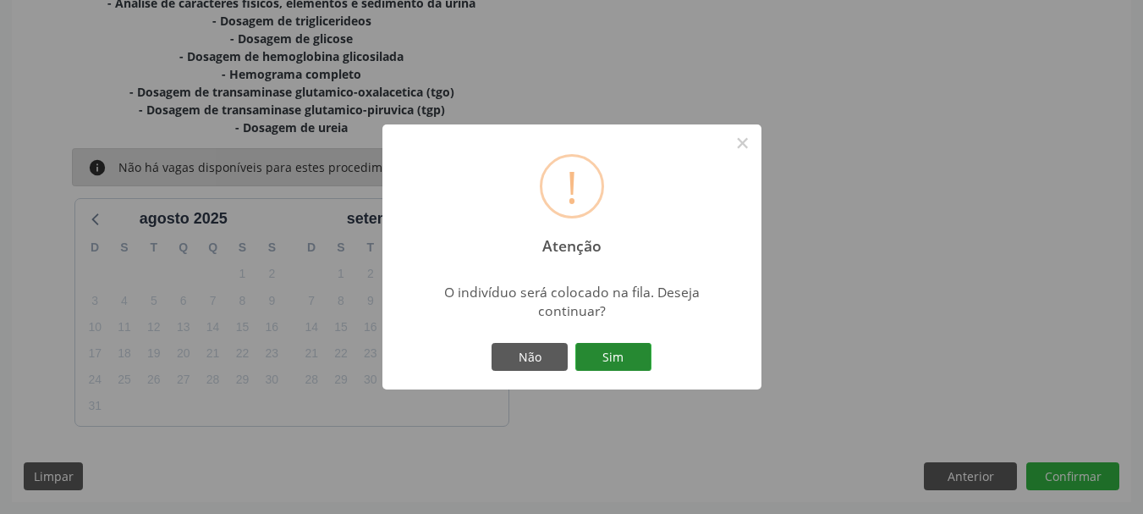
click at [613, 355] on button "Sim" at bounding box center [613, 357] width 76 height 29
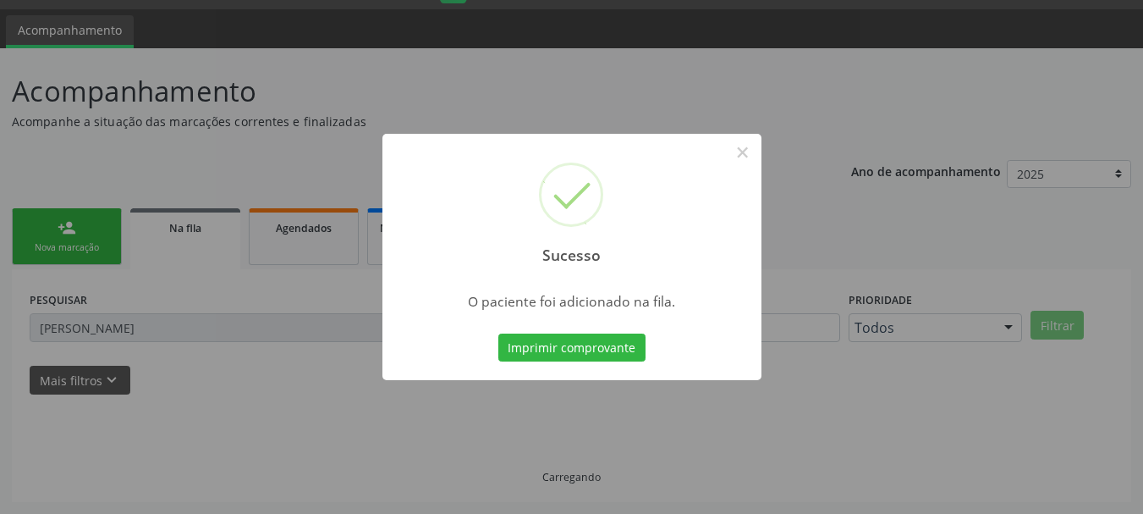
scroll to position [45, 0]
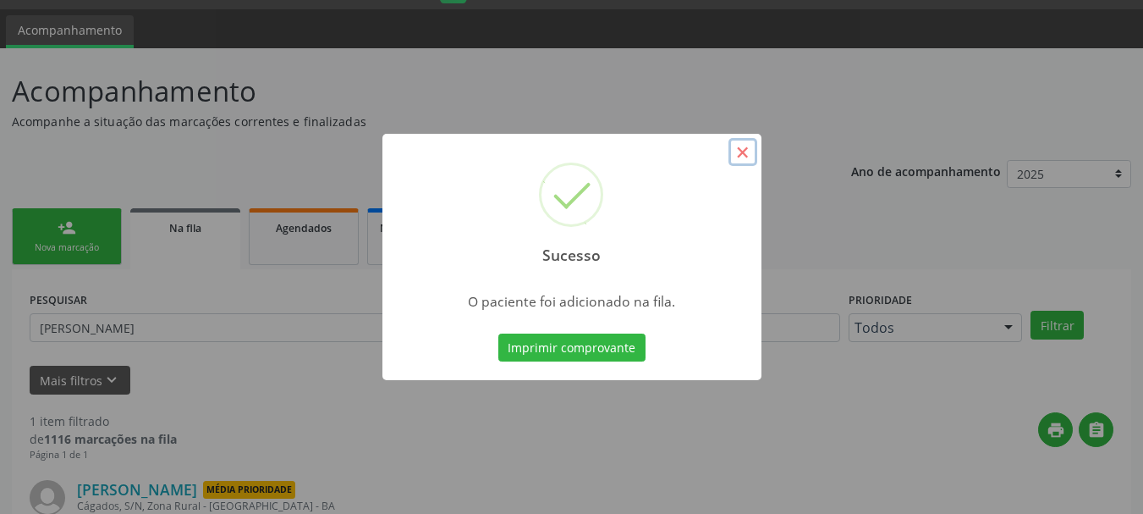
click at [745, 154] on button "×" at bounding box center [742, 152] width 29 height 29
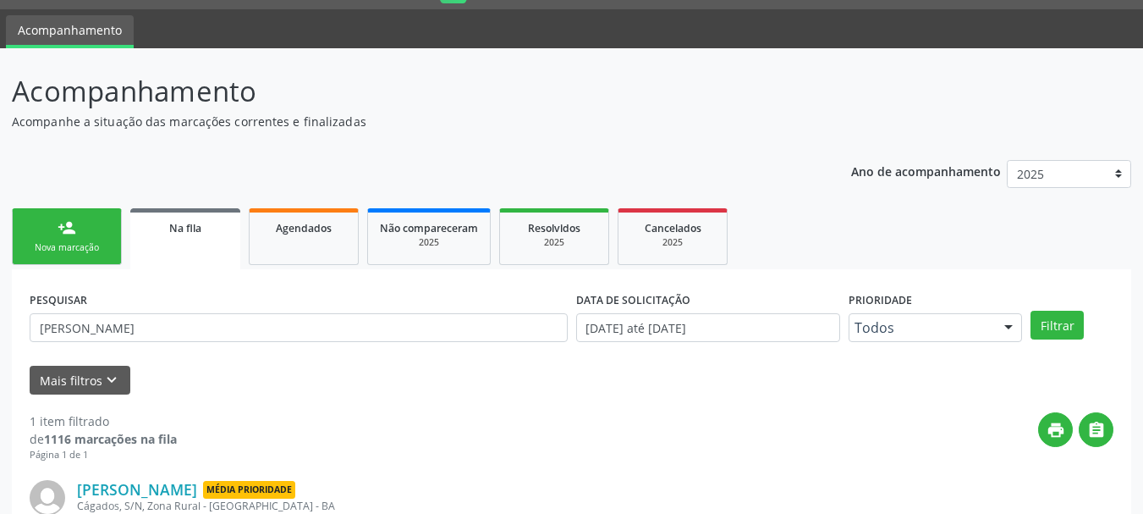
click at [53, 240] on link "person_add Nova marcação" at bounding box center [67, 236] width 110 height 57
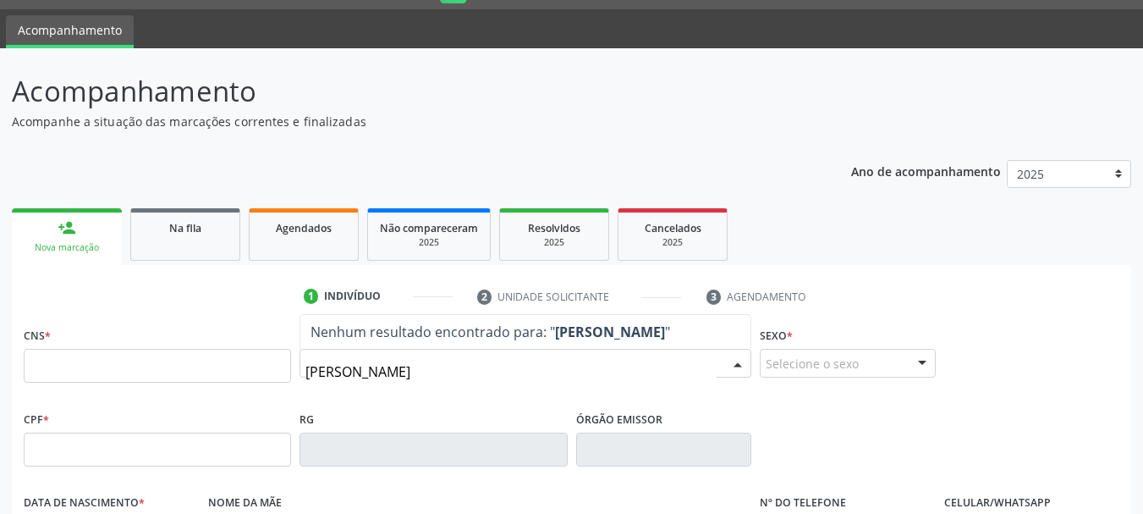
type input "MARIA DA GLORIA FERREIRA SANTOS"
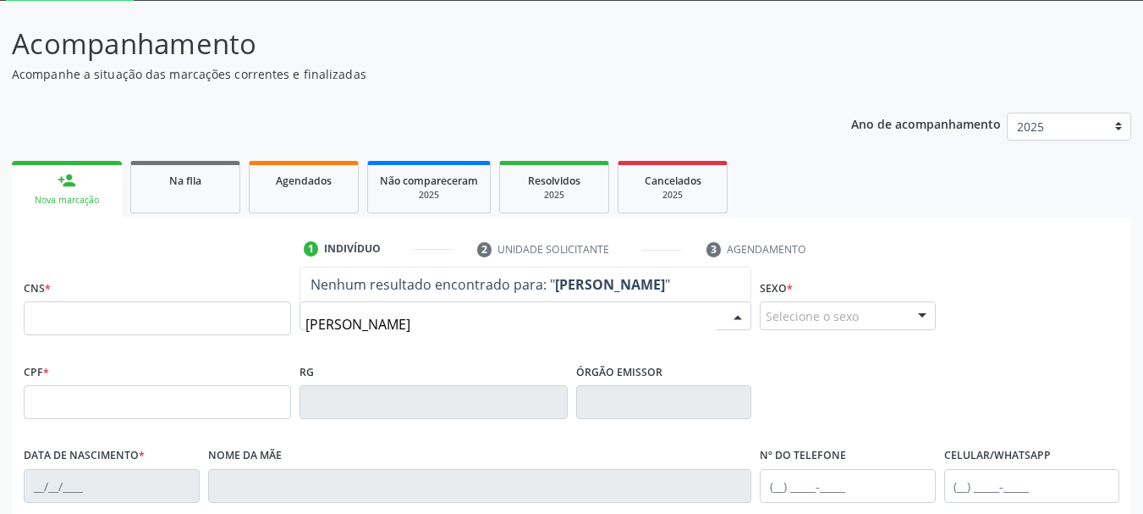
scroll to position [129, 0]
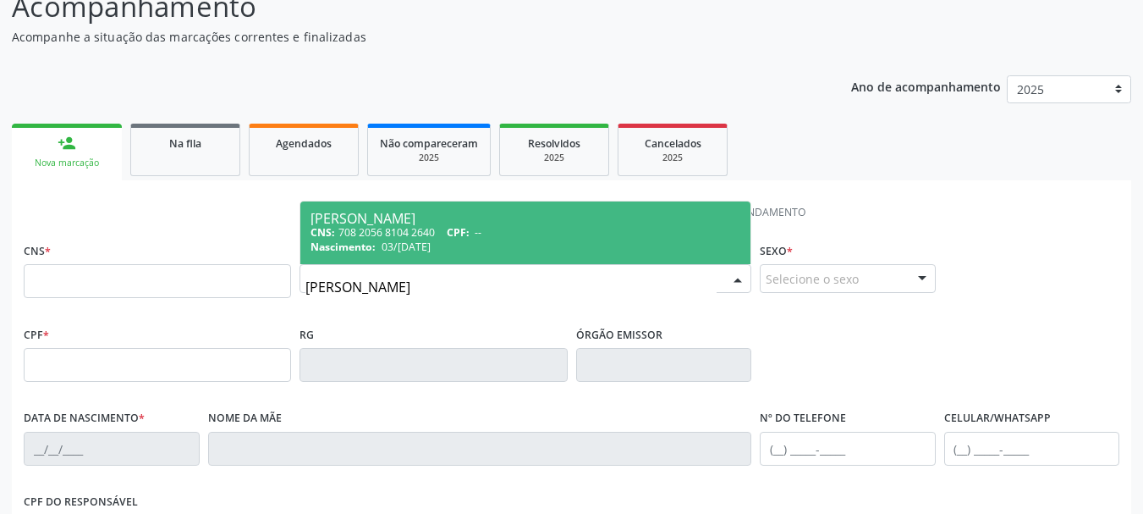
click at [459, 231] on span "CPF:" at bounding box center [458, 232] width 23 height 14
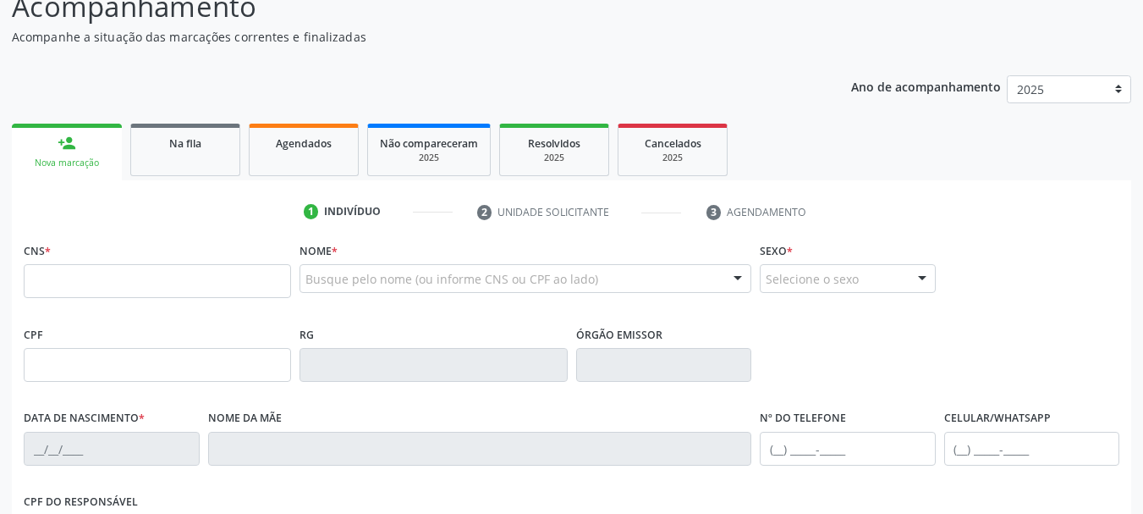
type input "708 2056 8104 2640"
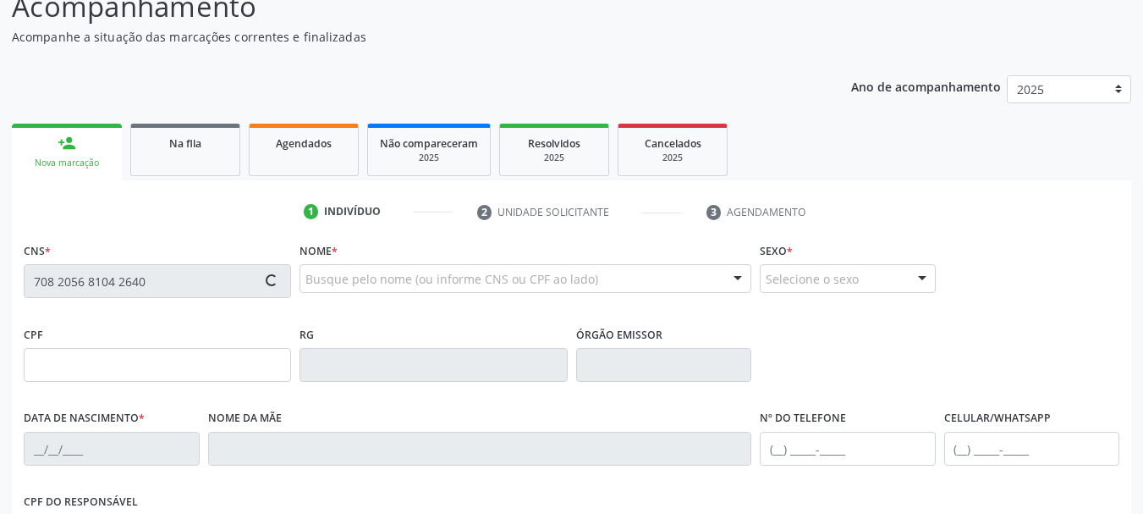
type input "[DATE]"
type input "[DEMOGRAPHIC_DATA][PERSON_NAME]"
type input "[PHONE_NUMBER]"
type input "S/N"
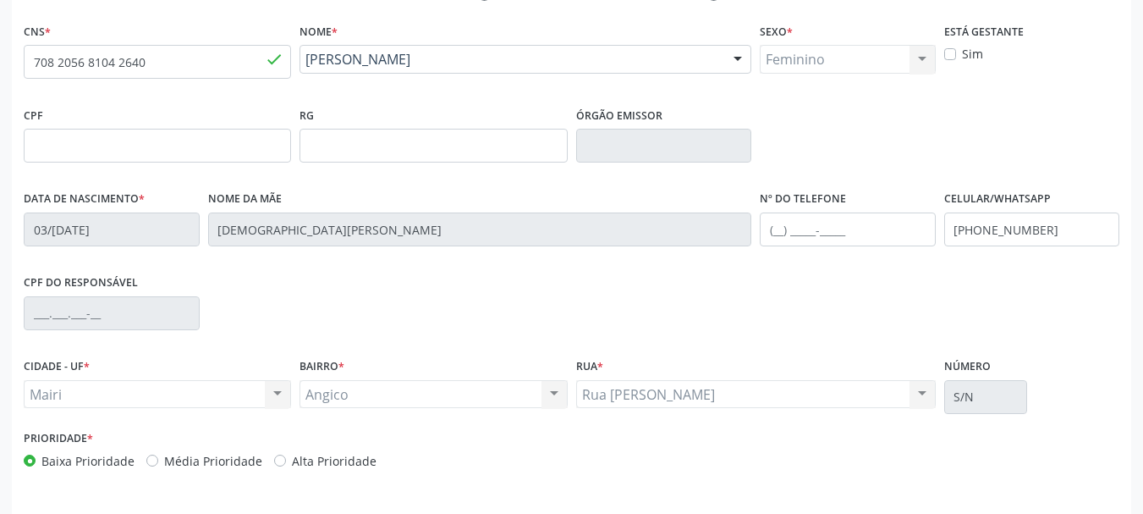
scroll to position [404, 0]
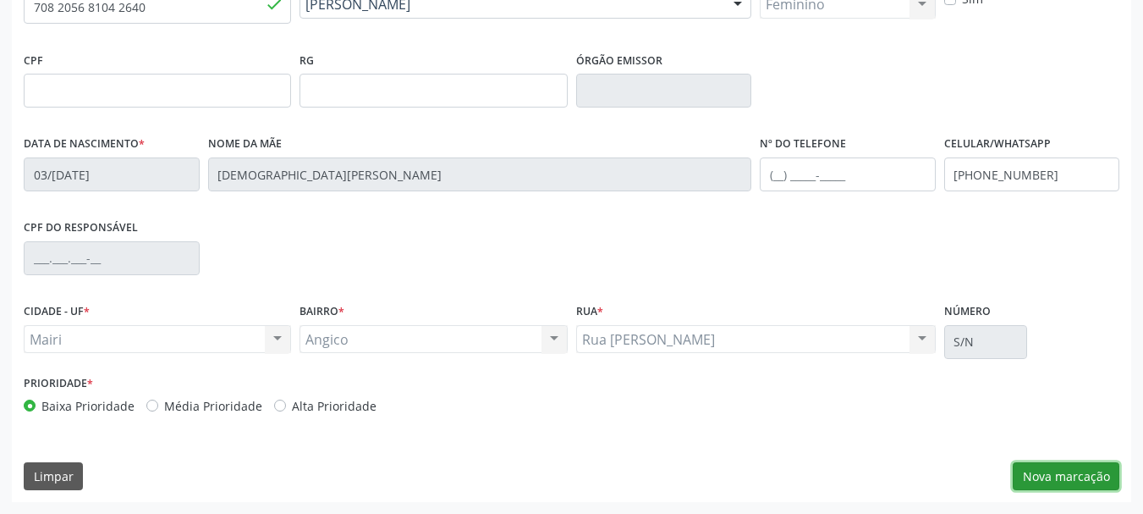
drag, startPoint x: 1036, startPoint y: 473, endPoint x: 1036, endPoint y: 456, distance: 16.9
click at [1036, 473] on button "Nova marcação" at bounding box center [1066, 476] width 107 height 29
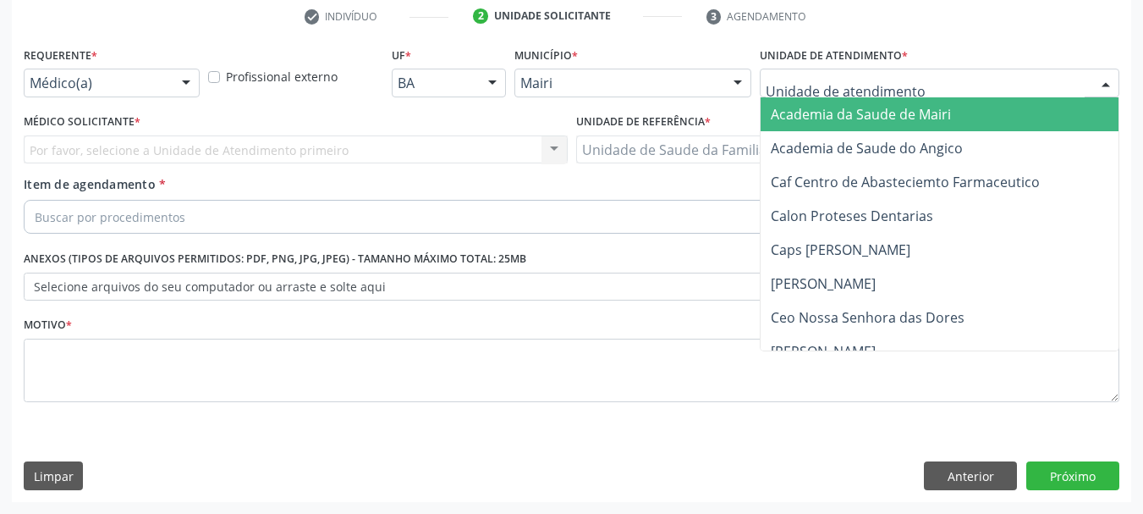
type input "J"
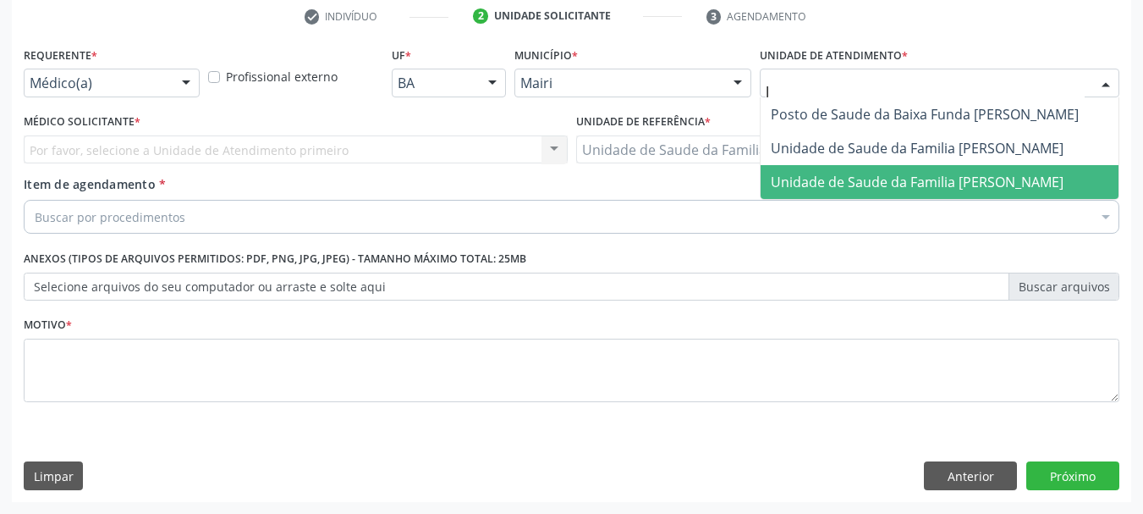
click at [827, 179] on span "Unidade de Saude da Familia [PERSON_NAME]" at bounding box center [917, 182] width 293 height 19
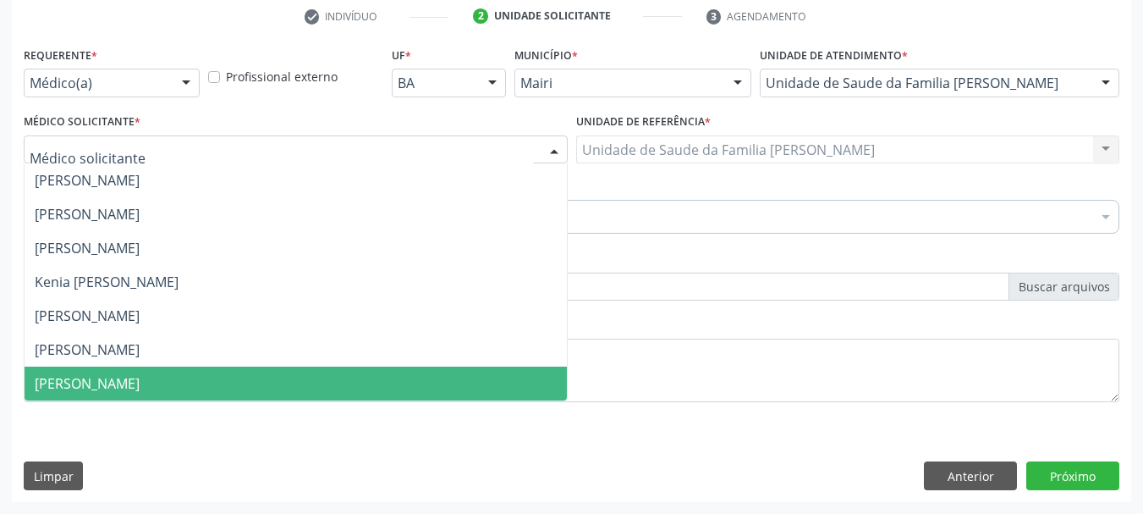
click at [92, 382] on span "[PERSON_NAME]" at bounding box center [87, 383] width 105 height 19
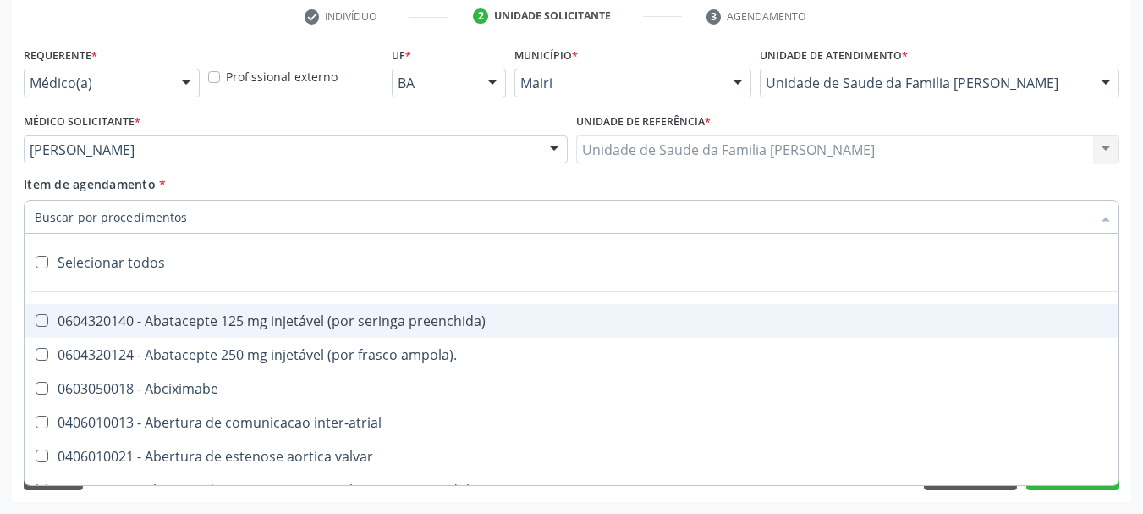
click at [75, 215] on input "Item de agendamento *" at bounding box center [563, 217] width 1057 height 34
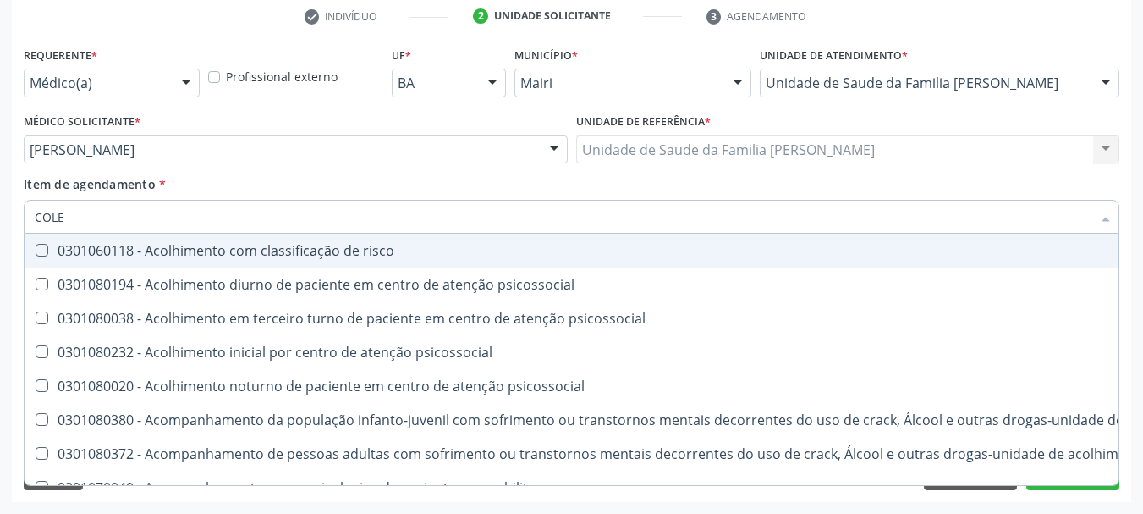
type input "COLES"
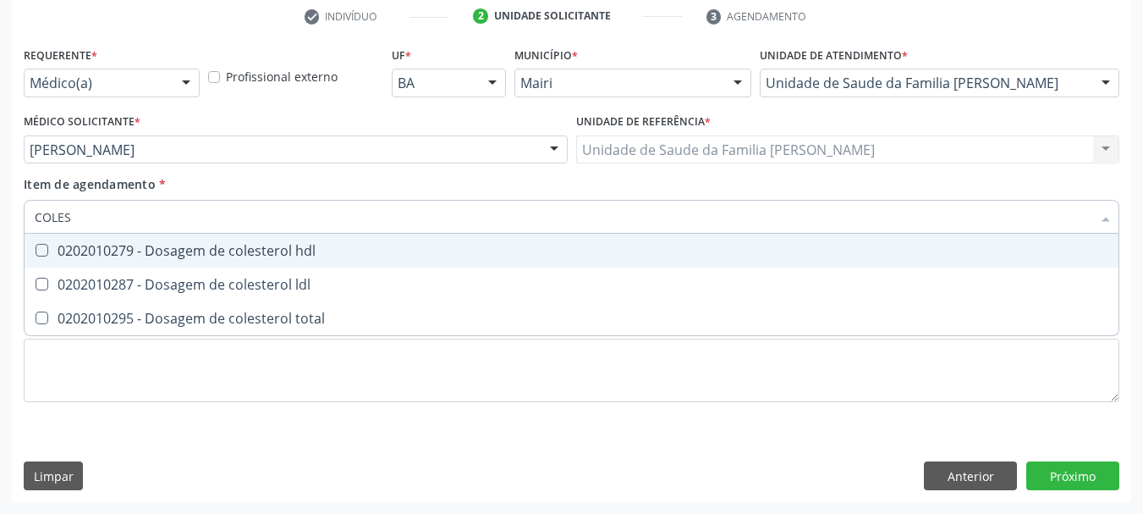
click at [184, 245] on div "0202010279 - Dosagem de colesterol hdl" at bounding box center [572, 251] width 1074 height 14
checkbox hdl "true"
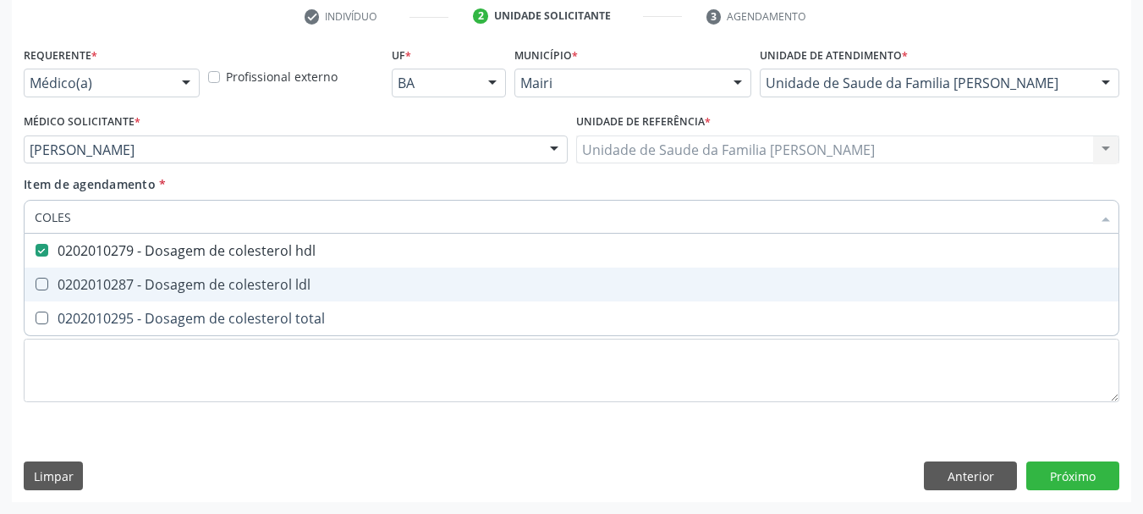
click at [179, 283] on div "0202010287 - Dosagem de colesterol ldl" at bounding box center [572, 284] width 1074 height 14
checkbox ldl "true"
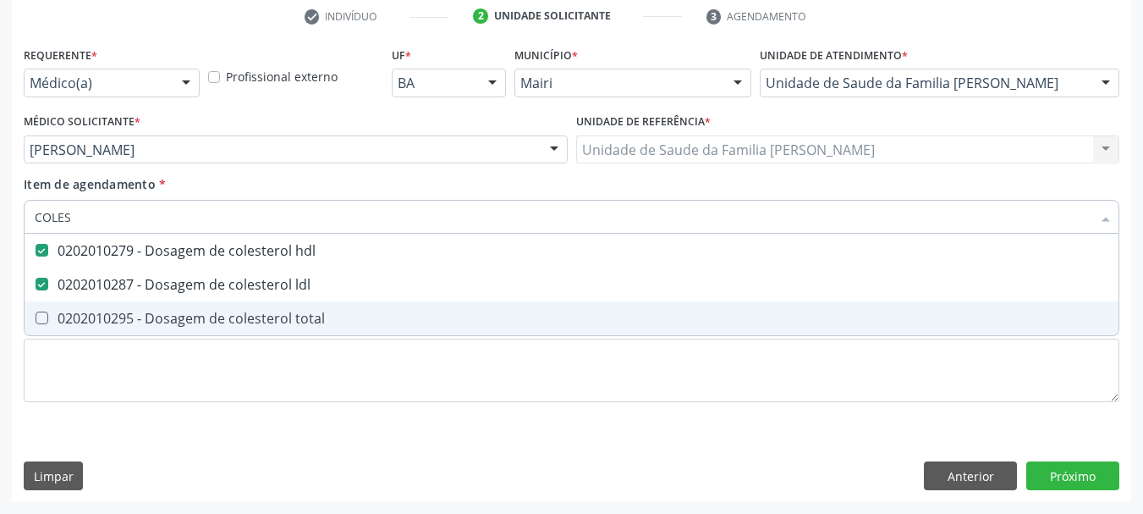
click at [161, 321] on div "0202010295 - Dosagem de colesterol total" at bounding box center [572, 318] width 1074 height 14
checkbox total "true"
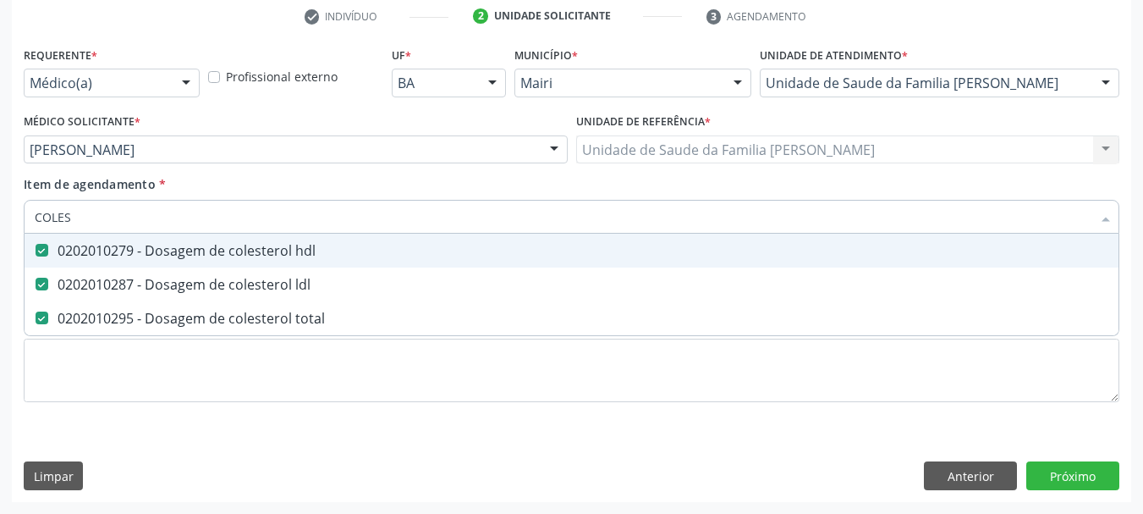
click at [65, 218] on input "COLES" at bounding box center [563, 217] width 1057 height 34
type input "C"
checkbox hdl "false"
checkbox ldl "false"
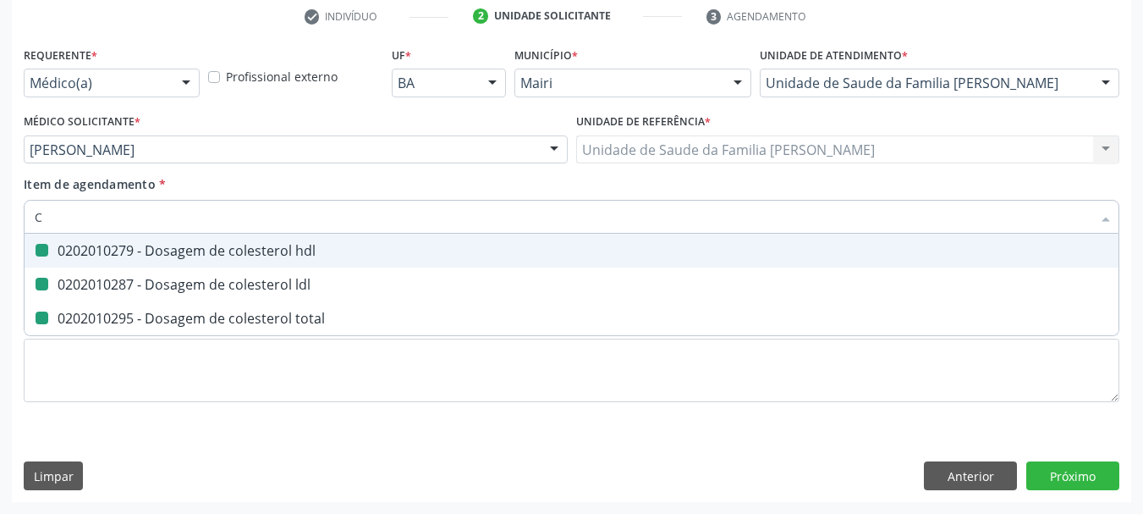
checkbox total "false"
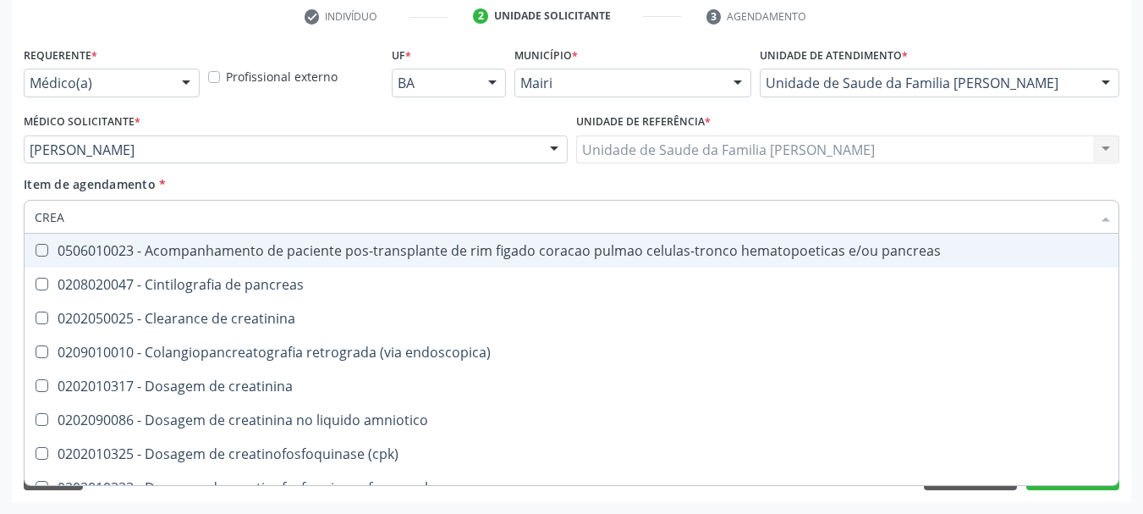
type input "CREAT"
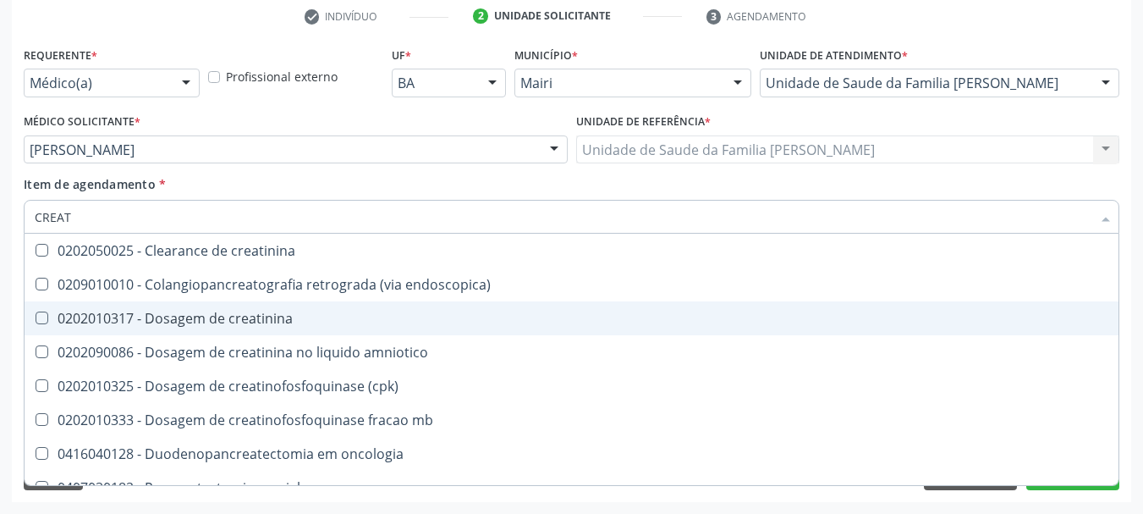
click at [250, 316] on div "0202010317 - Dosagem de creatinina" at bounding box center [572, 318] width 1074 height 14
checkbox creatinina "true"
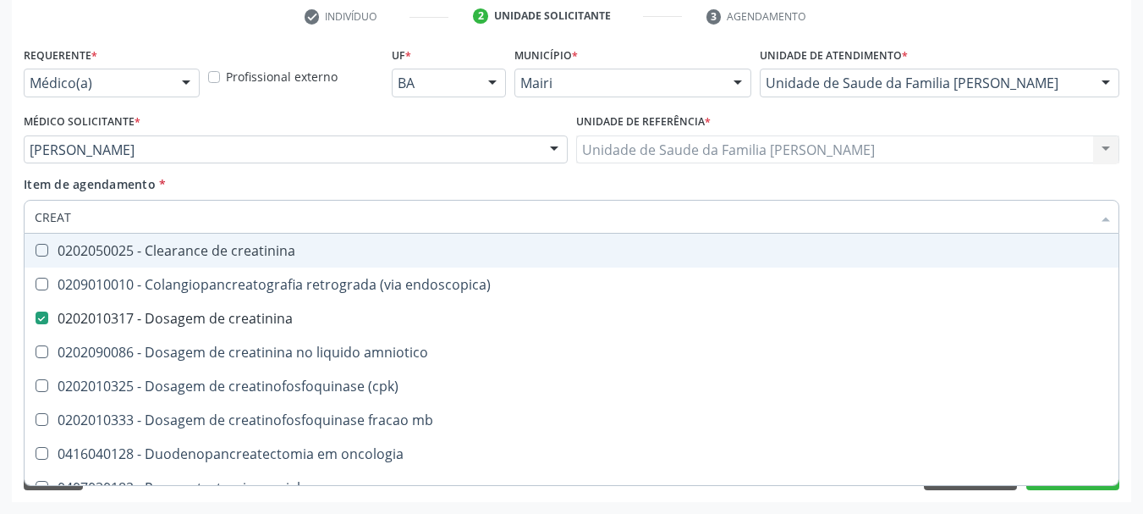
click at [108, 218] on input "CREAT" at bounding box center [563, 217] width 1057 height 34
type input "PO"
checkbox creatinina "false"
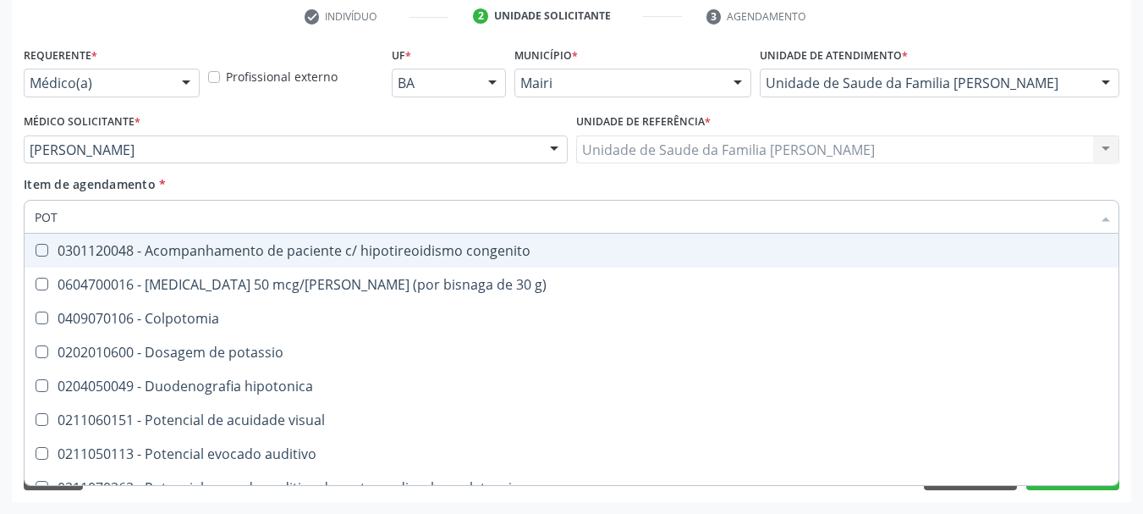
type input "POTA"
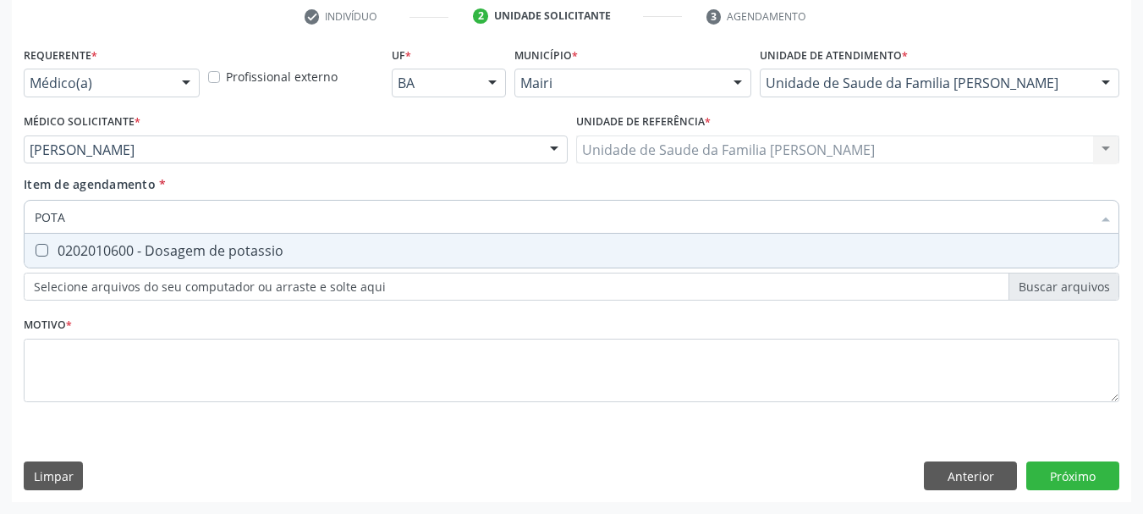
click at [98, 244] on div "0202010600 - Dosagem de potassio" at bounding box center [572, 251] width 1074 height 14
checkbox potassio "true"
click at [104, 223] on input "POTA" at bounding box center [563, 217] width 1057 height 34
type input "T"
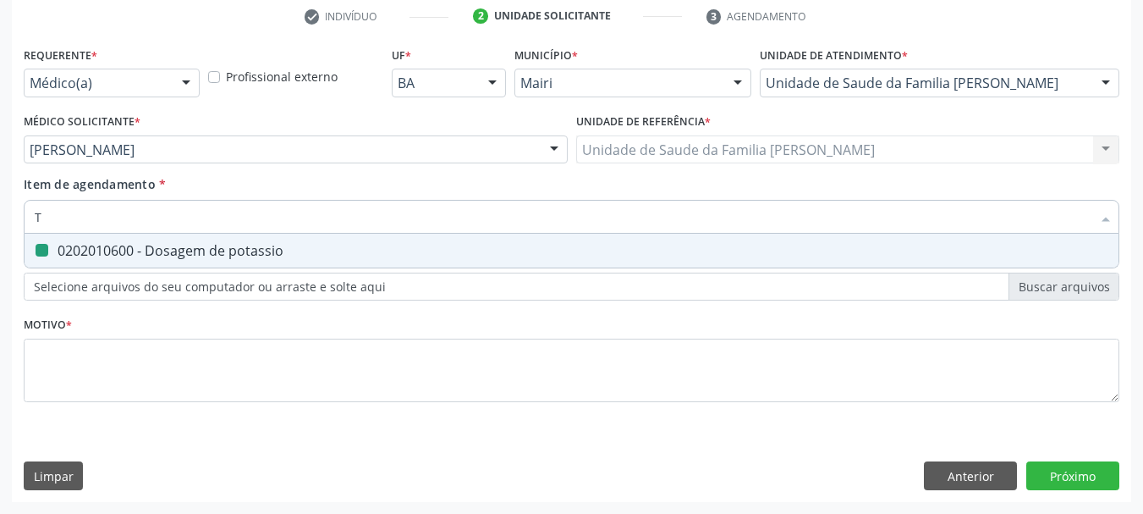
checkbox potassio "false"
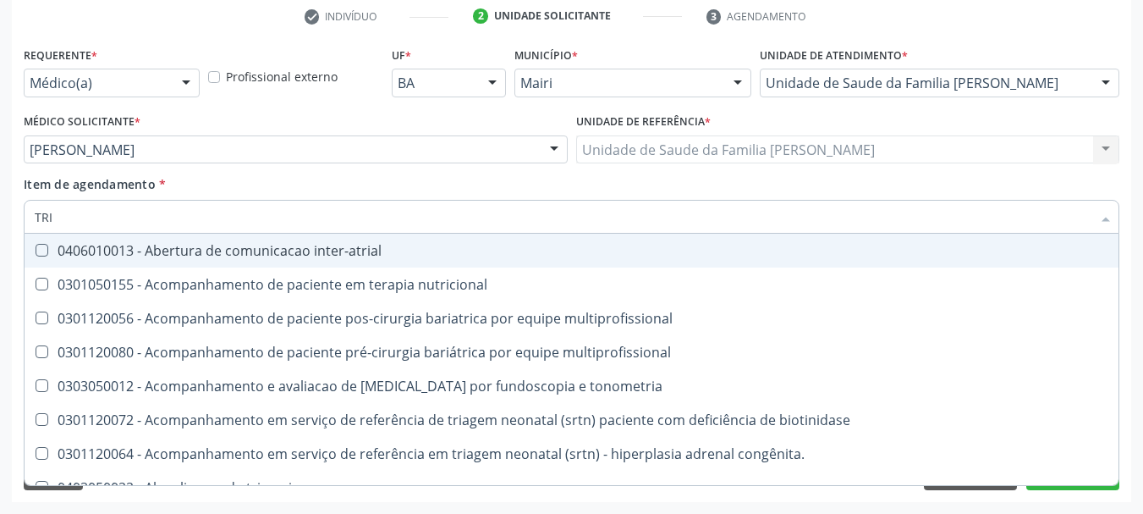
type input "TRIG"
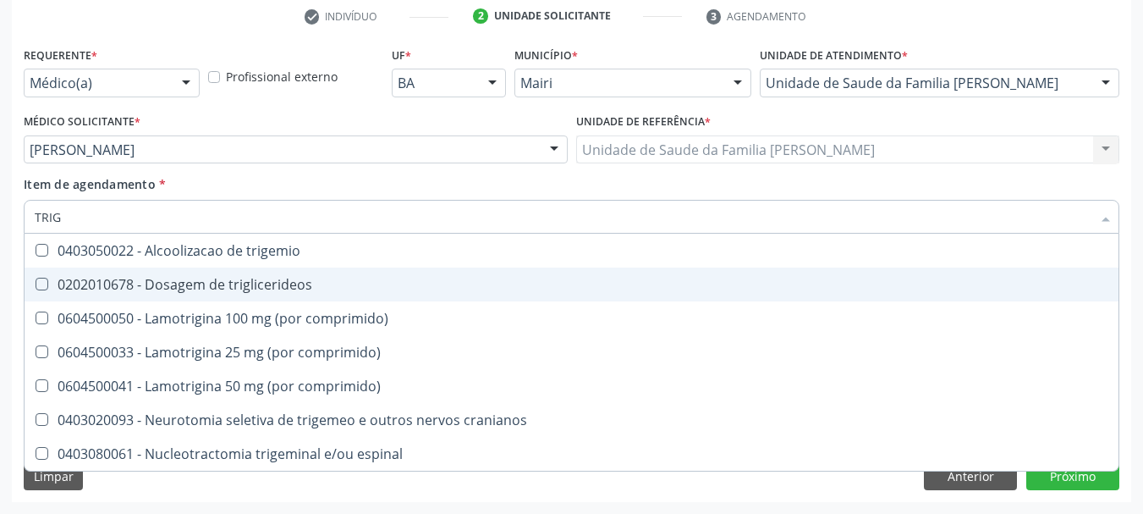
click at [201, 288] on div "0202010678 - Dosagem de triglicerideos" at bounding box center [572, 284] width 1074 height 14
checkbox triglicerideos "true"
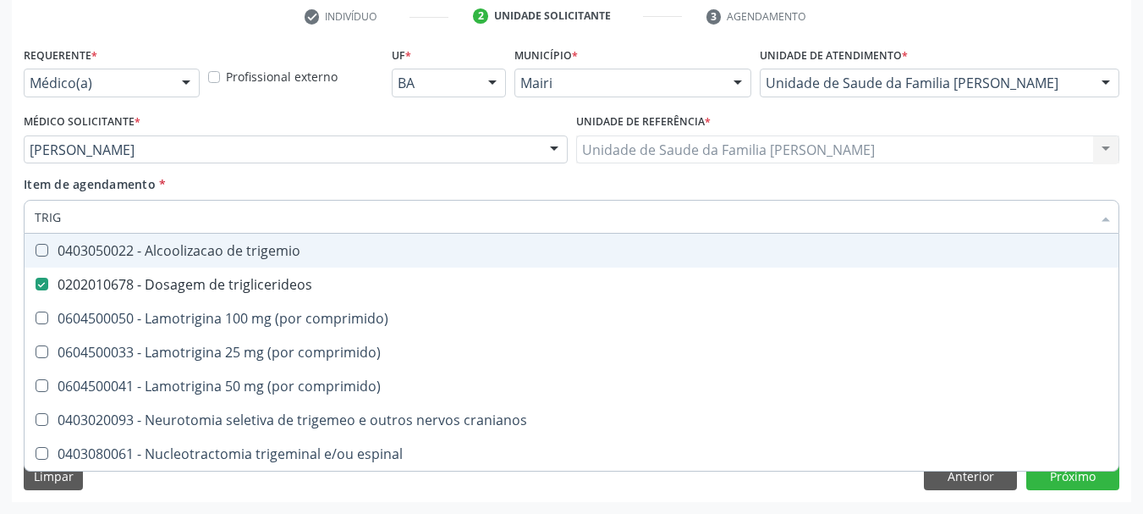
click at [123, 219] on input "TRIG" at bounding box center [563, 217] width 1057 height 34
type input "U"
checkbox triglicerideos "false"
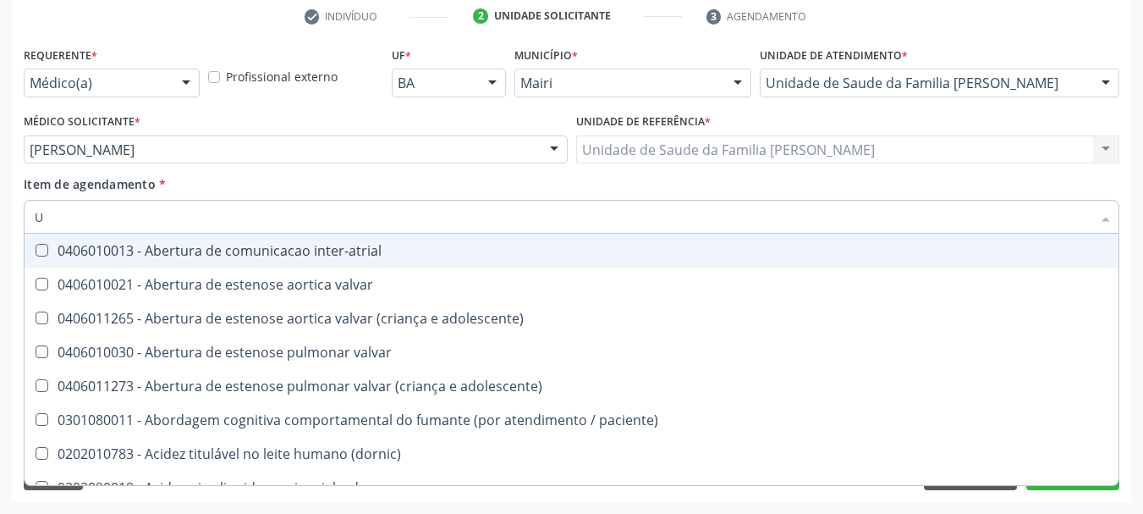
type input "UR"
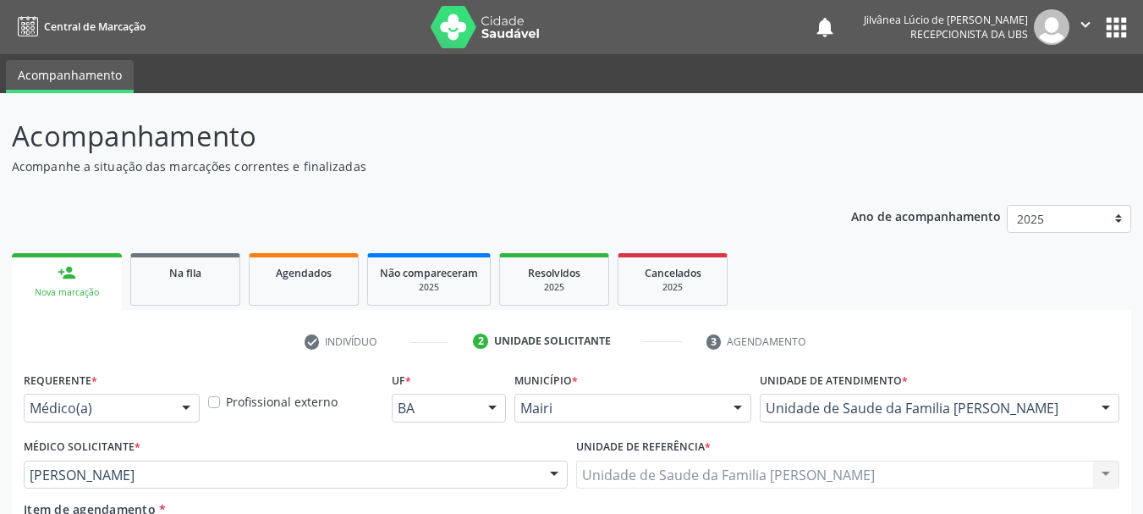
scroll to position [325, 0]
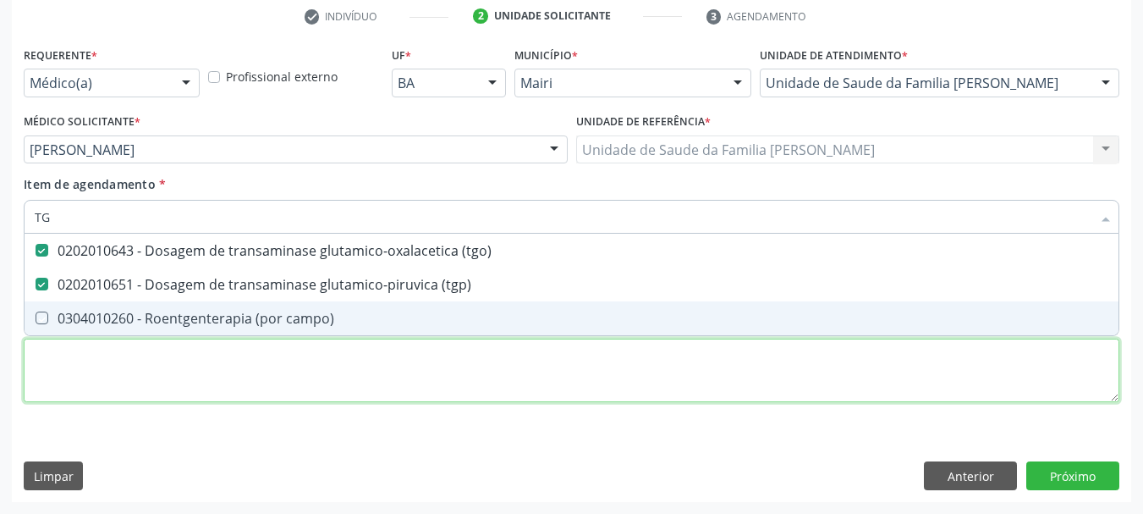
click at [134, 371] on div "Requerente * Médico(a) Médico(a) Enfermeiro(a) Paciente Nenhum resultado encont…" at bounding box center [572, 233] width 1096 height 383
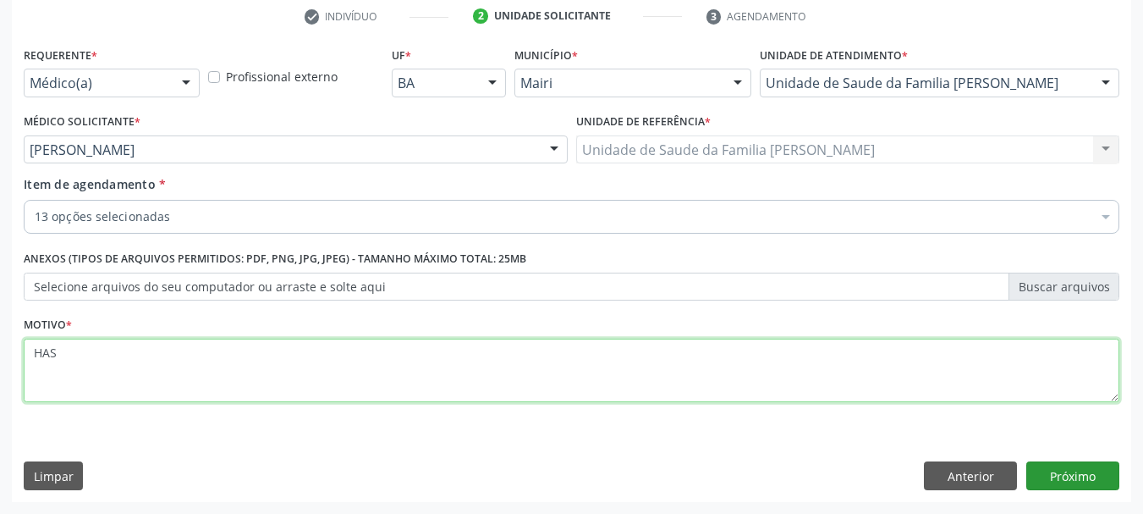
type textarea "HAS"
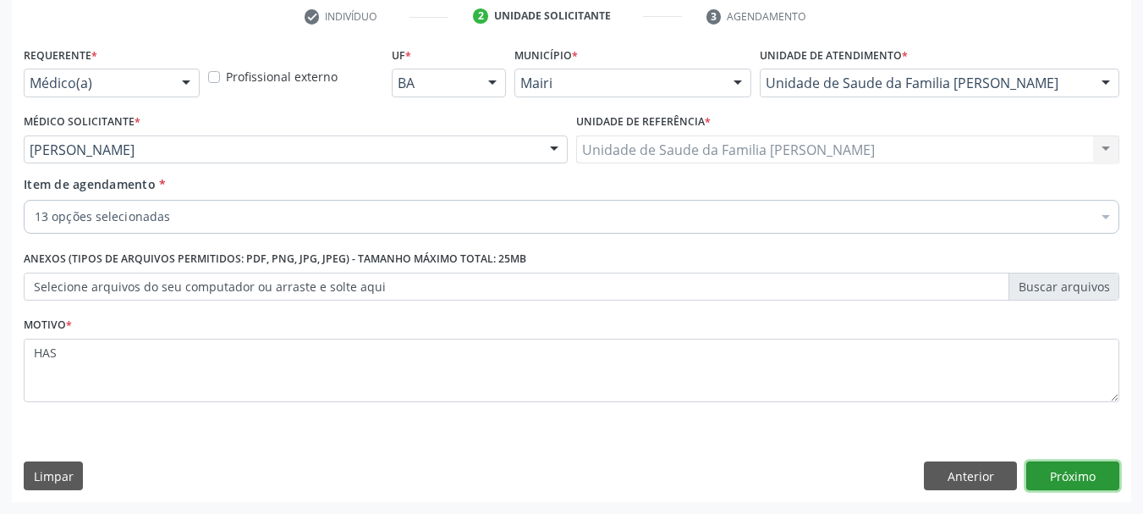
click at [1094, 475] on button "Próximo" at bounding box center [1072, 475] width 93 height 29
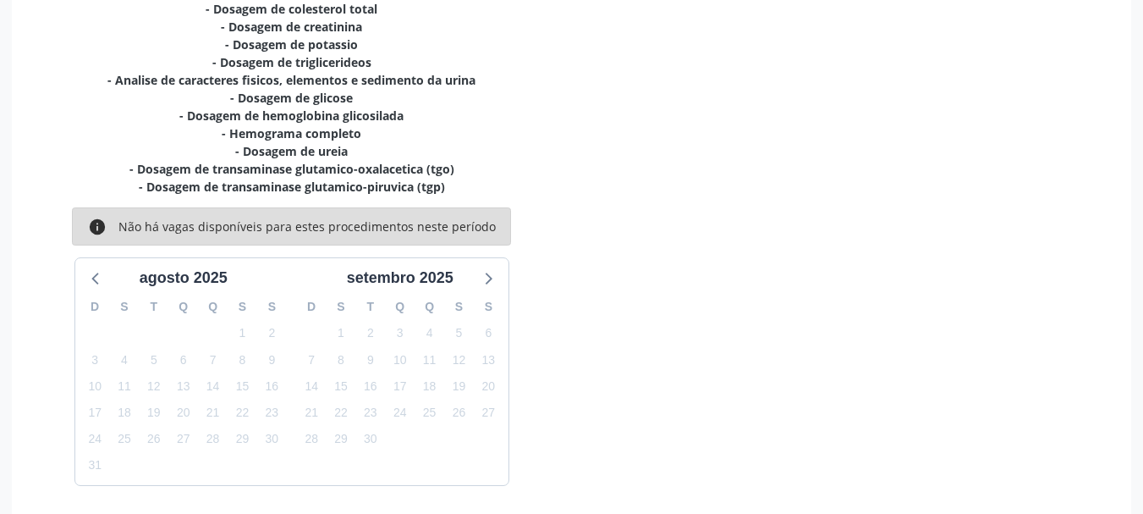
scroll to position [486, 0]
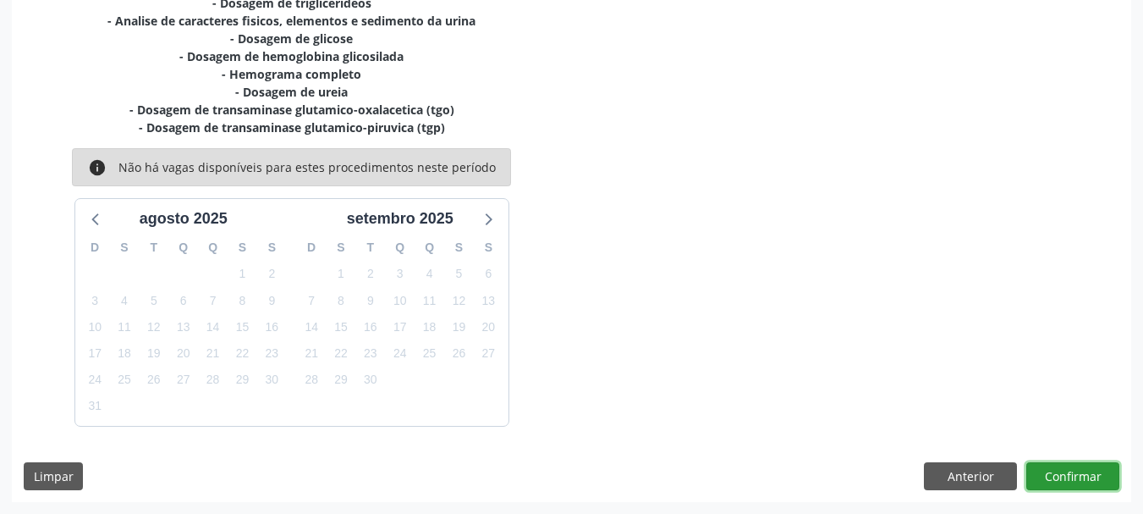
click at [1086, 470] on button "Confirmar" at bounding box center [1072, 476] width 93 height 29
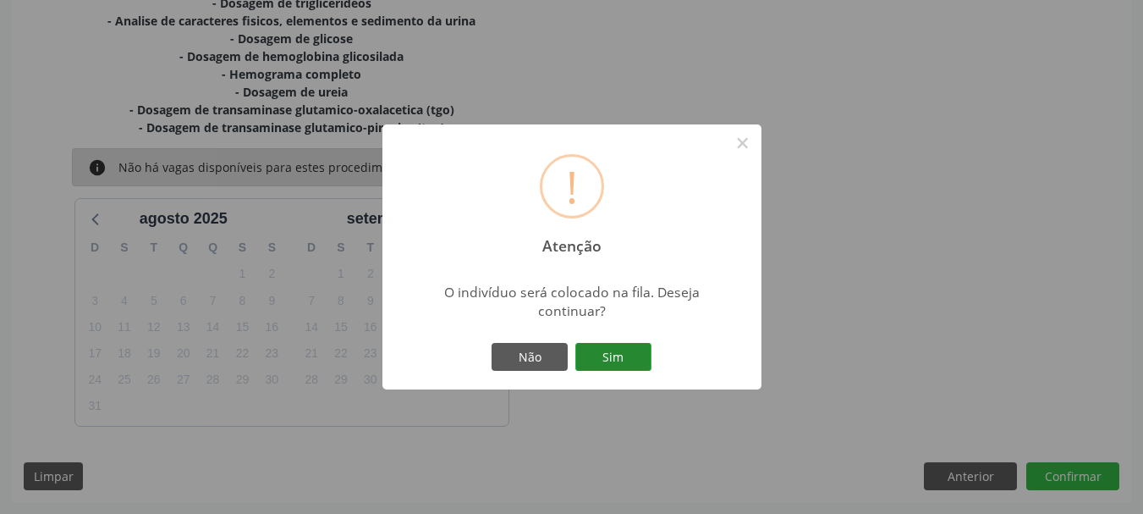
click at [645, 362] on button "Sim" at bounding box center [613, 357] width 76 height 29
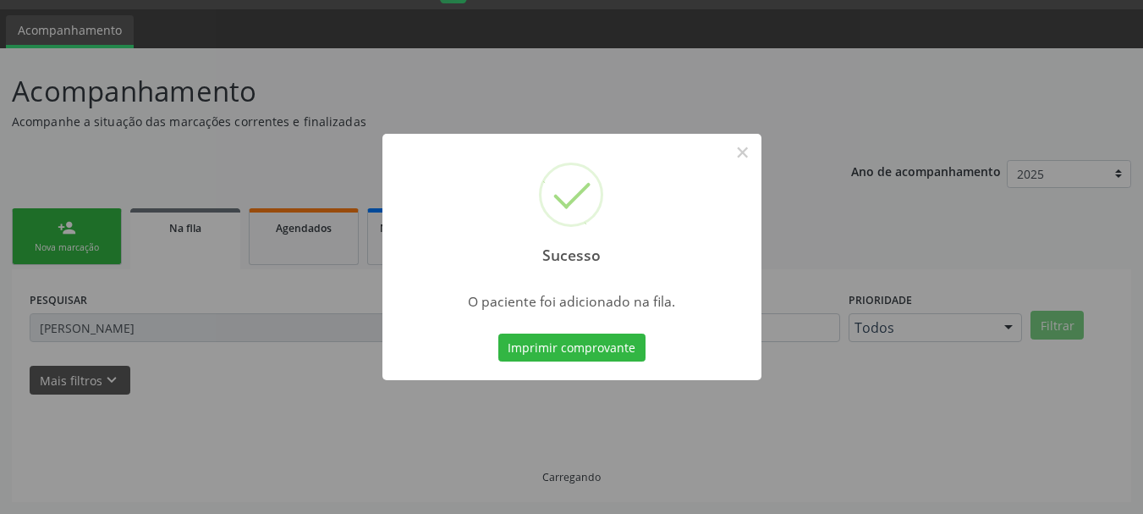
scroll to position [45, 0]
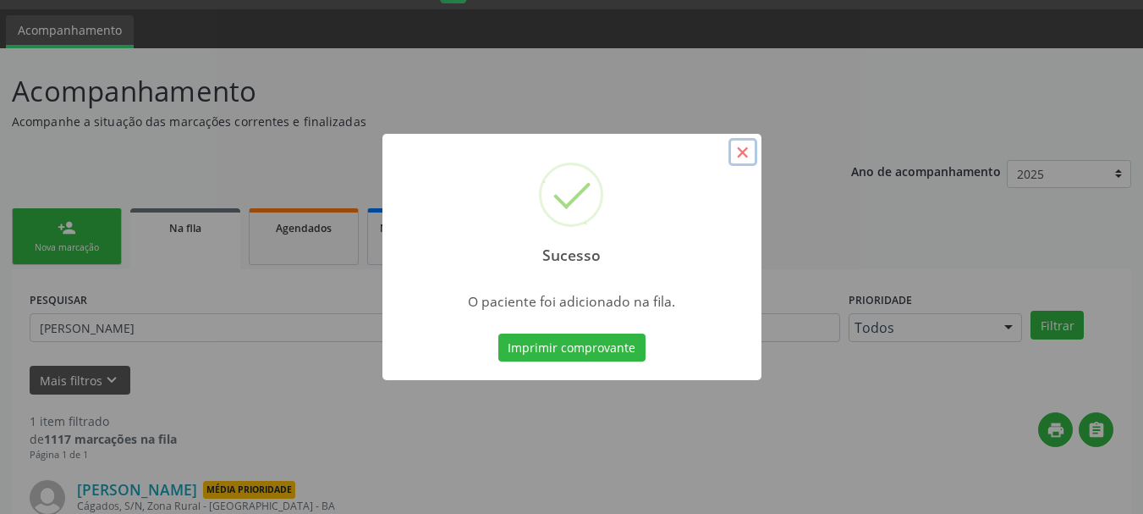
click at [743, 147] on button "×" at bounding box center [742, 152] width 29 height 29
